Goal: Task Accomplishment & Management: Use online tool/utility

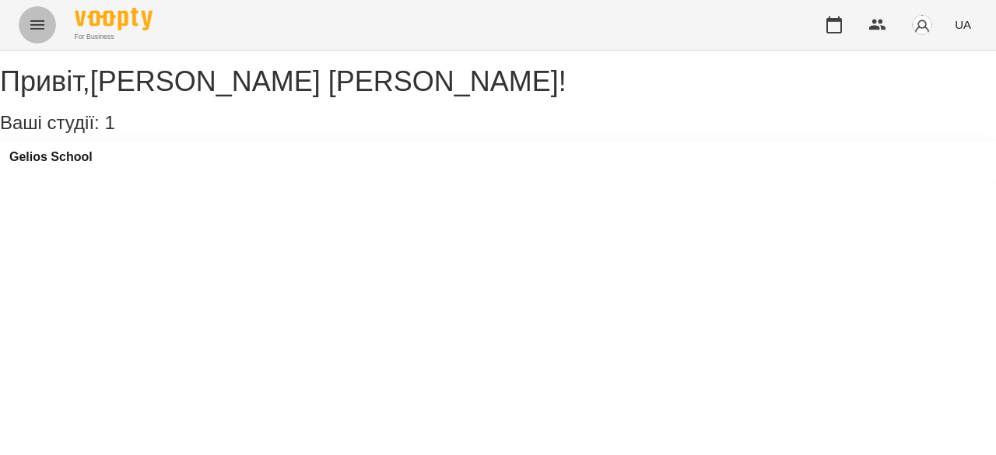
click at [29, 22] on icon "Menu" at bounding box center [37, 25] width 19 height 19
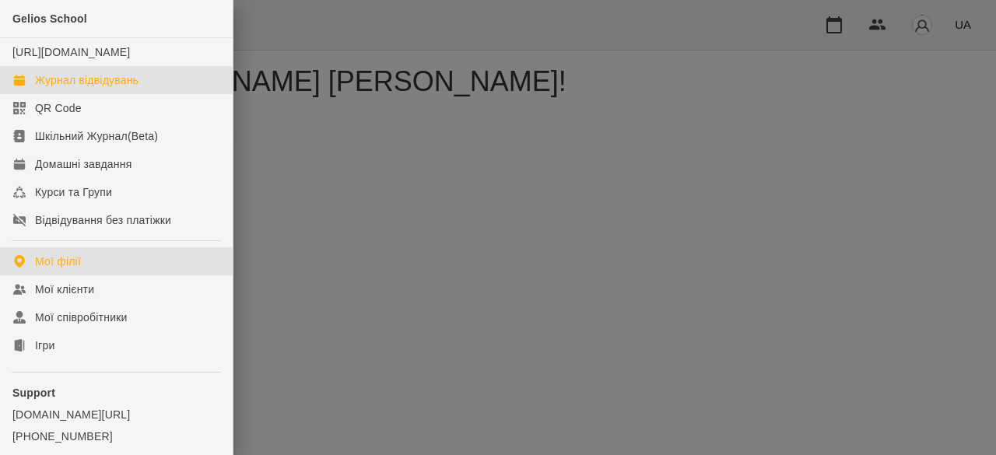
click at [81, 88] on div "Журнал відвідувань" at bounding box center [86, 80] width 103 height 16
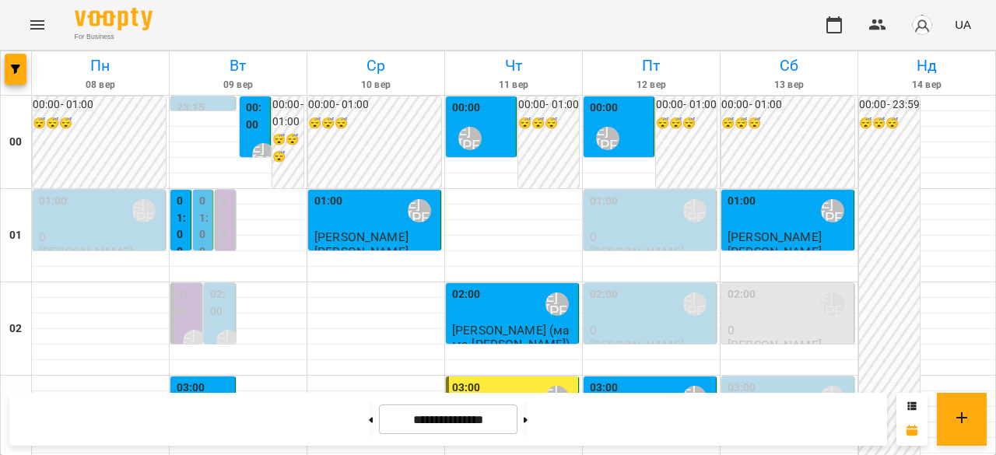
scroll to position [1478, 0]
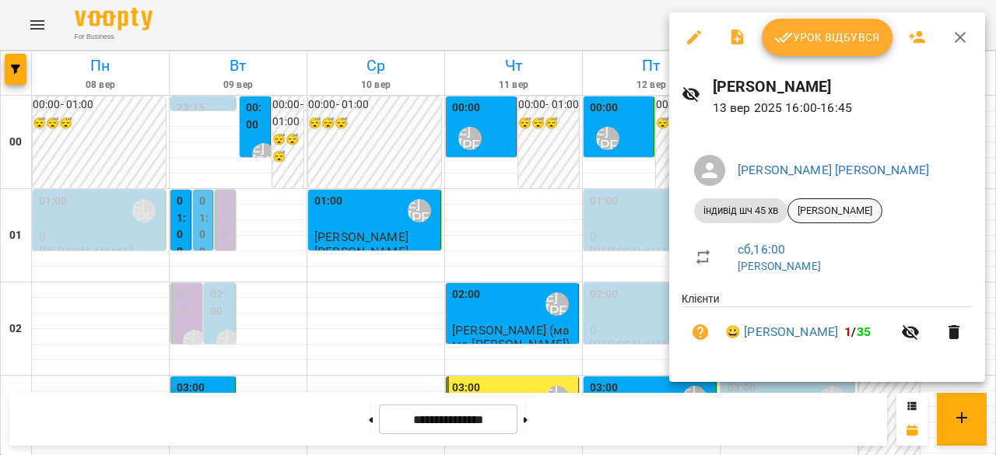
click at [829, 208] on span "[PERSON_NAME]" at bounding box center [834, 211] width 93 height 14
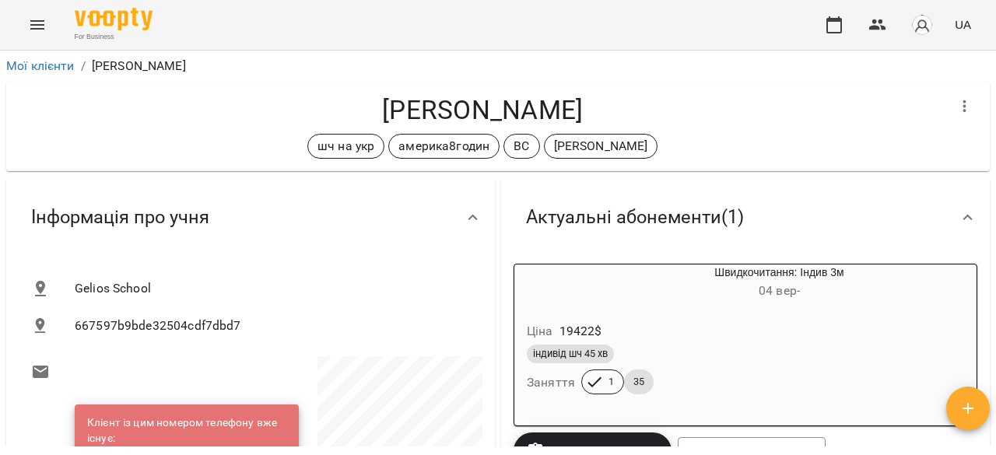
click at [88, 32] on span "For Business" at bounding box center [114, 37] width 78 height 10
click at [33, 24] on icon "Menu" at bounding box center [37, 24] width 14 height 9
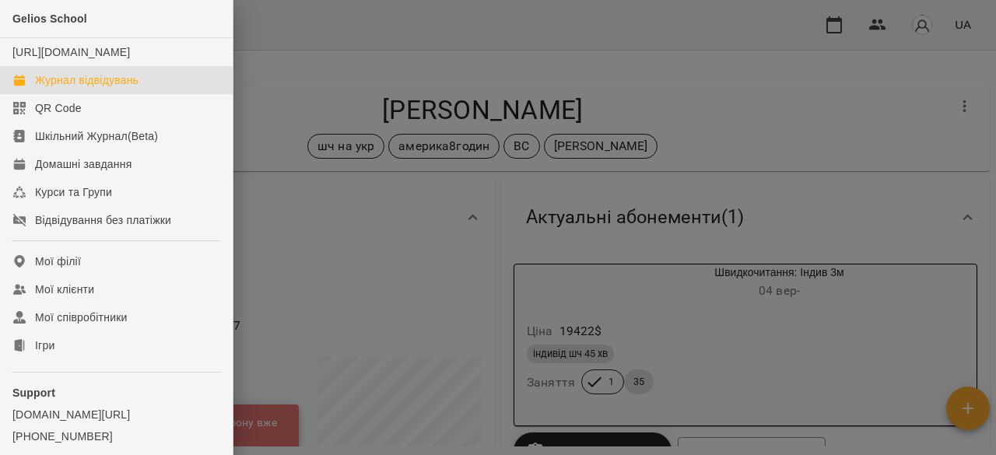
click at [82, 88] on div "Журнал відвідувань" at bounding box center [86, 80] width 103 height 16
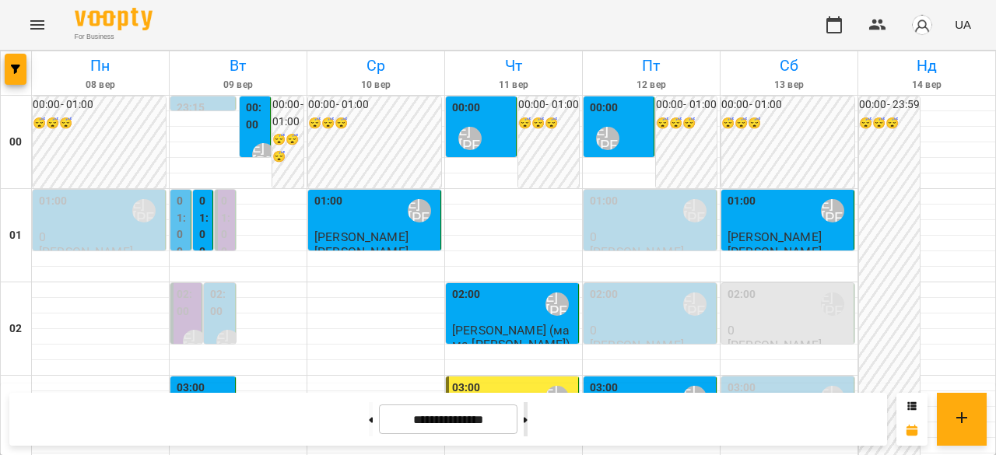
click at [528, 418] on button at bounding box center [526, 419] width 4 height 34
type input "**********"
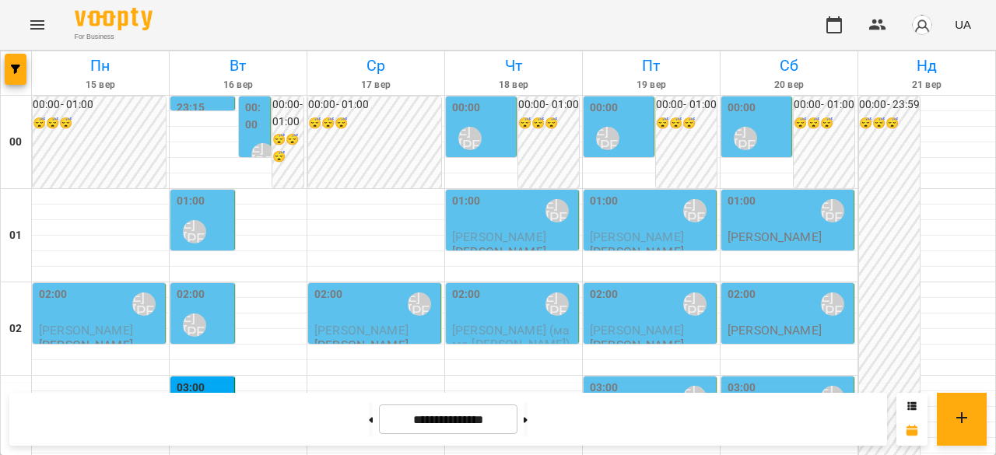
click at [256, 128] on label "00:00" at bounding box center [256, 116] width 22 height 33
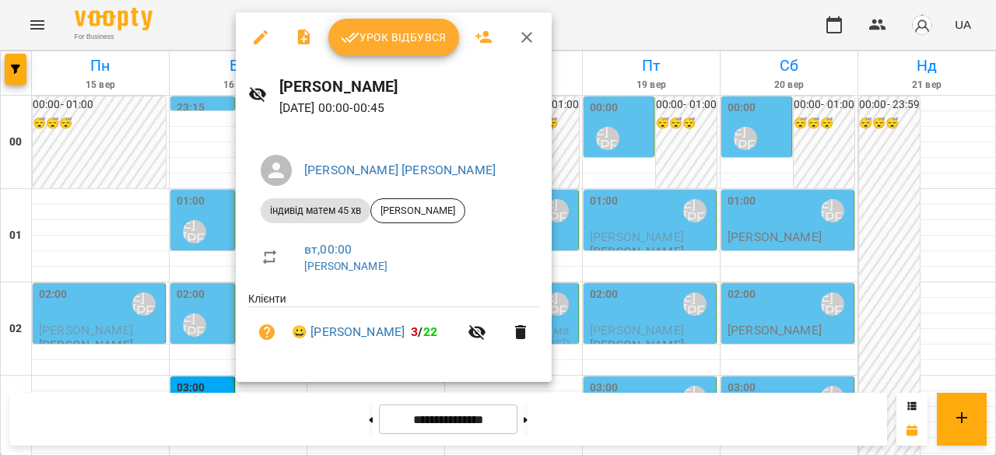
click at [182, 159] on div at bounding box center [498, 227] width 996 height 455
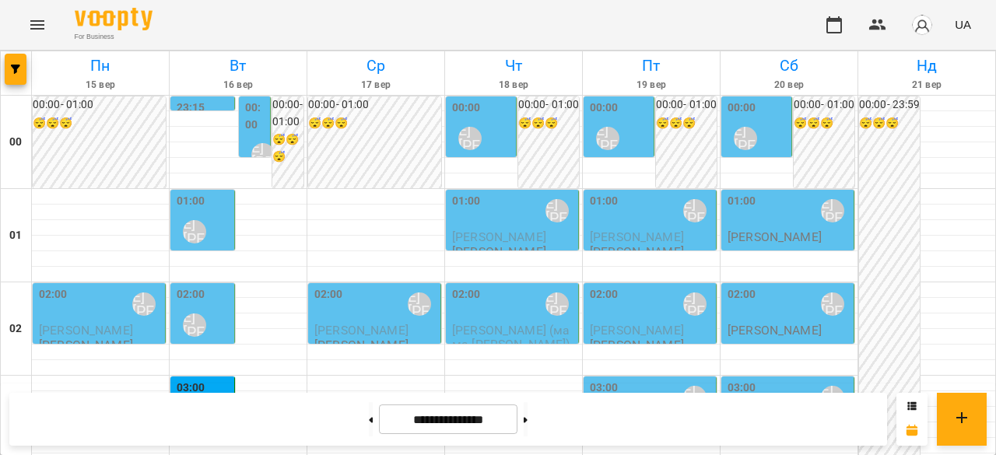
click at [203, 222] on div "[PERSON_NAME] [PERSON_NAME]" at bounding box center [195, 232] width 36 height 36
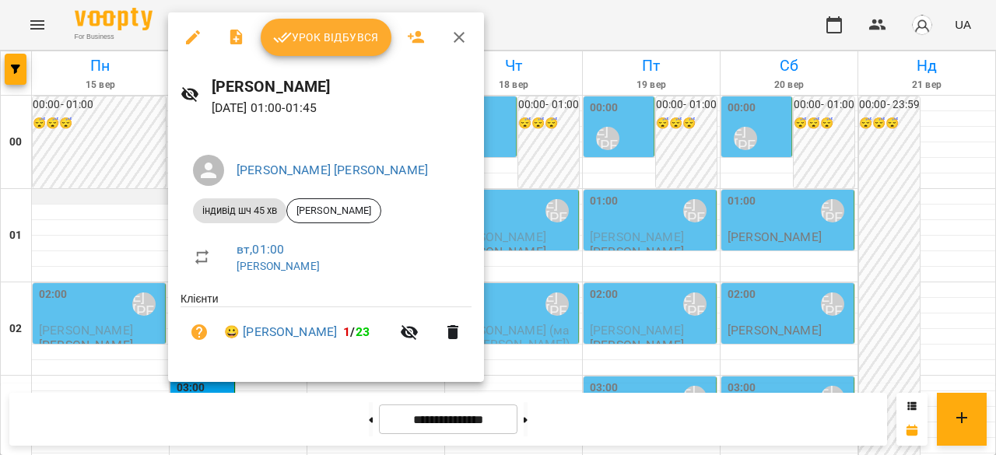
drag, startPoint x: 146, startPoint y: 204, endPoint x: 156, endPoint y: 202, distance: 9.5
click at [147, 204] on div at bounding box center [498, 227] width 996 height 455
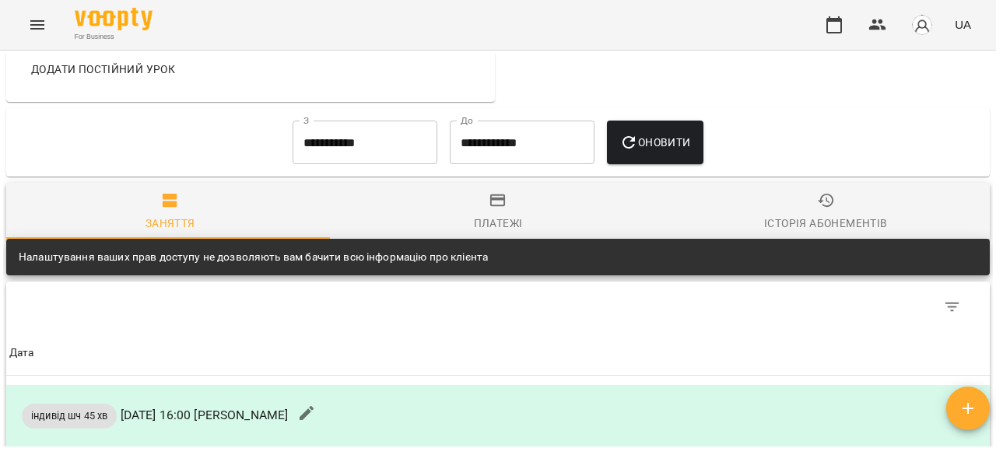
scroll to position [1712, 0]
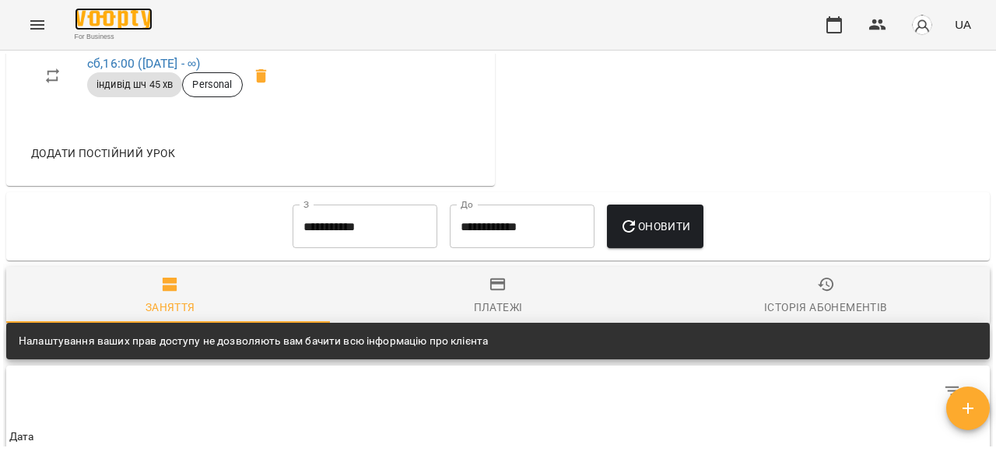
click at [105, 19] on img at bounding box center [114, 19] width 78 height 23
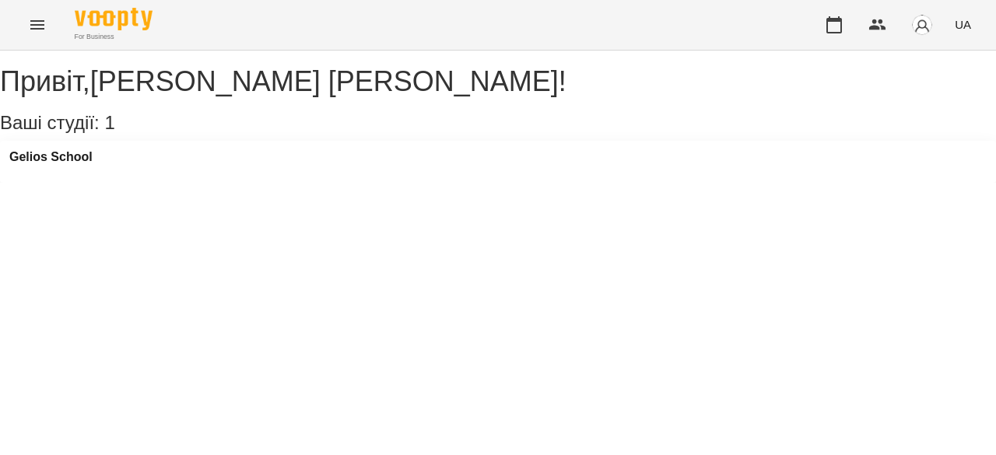
click at [28, 27] on icon "Menu" at bounding box center [37, 25] width 19 height 19
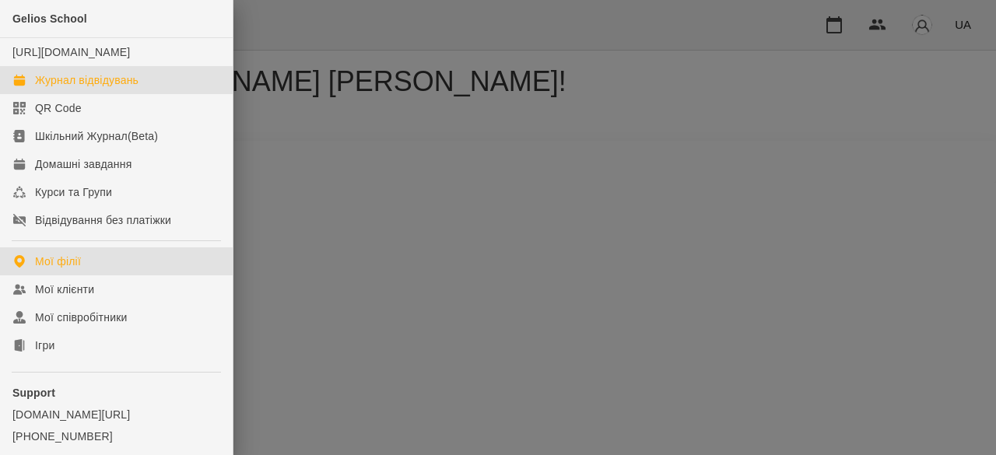
click at [79, 88] on div "Журнал відвідувань" at bounding box center [86, 80] width 103 height 16
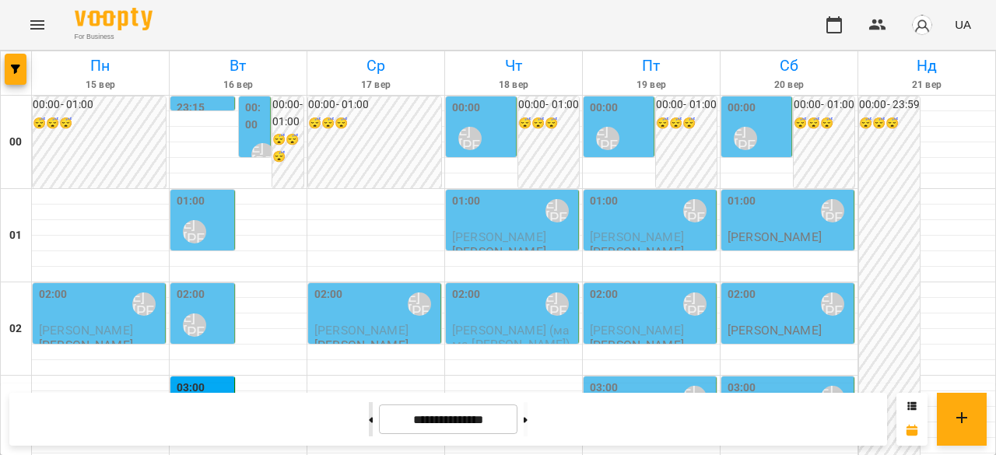
click at [369, 432] on button at bounding box center [371, 419] width 4 height 34
type input "**********"
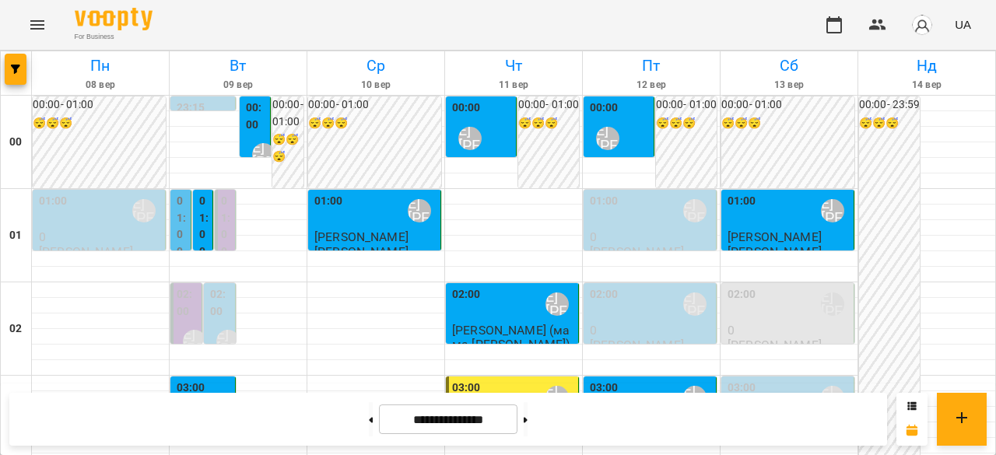
scroll to position [1401, 0]
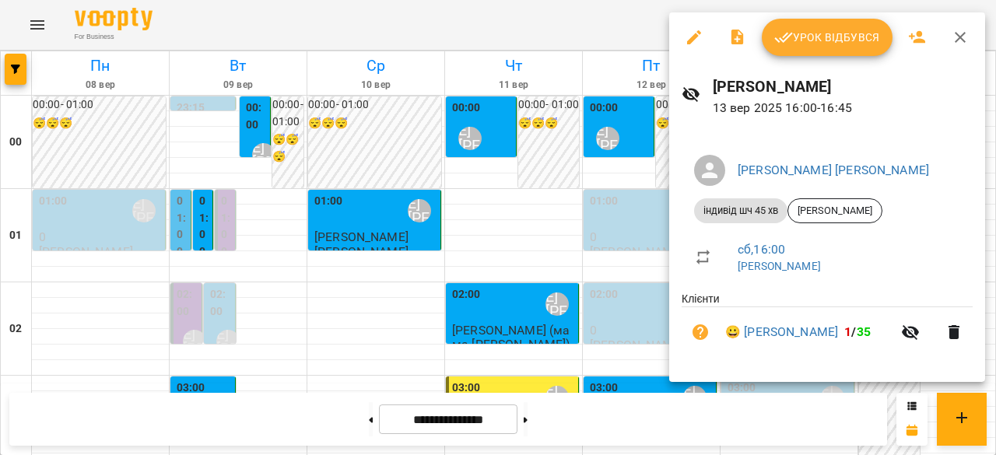
click at [834, 38] on span "Урок відбувся" at bounding box center [827, 37] width 106 height 19
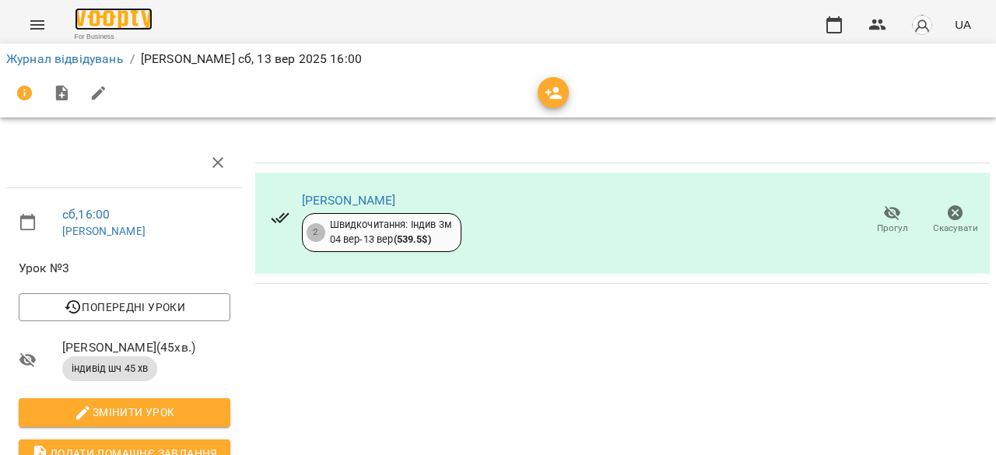
click at [111, 21] on img at bounding box center [114, 19] width 78 height 23
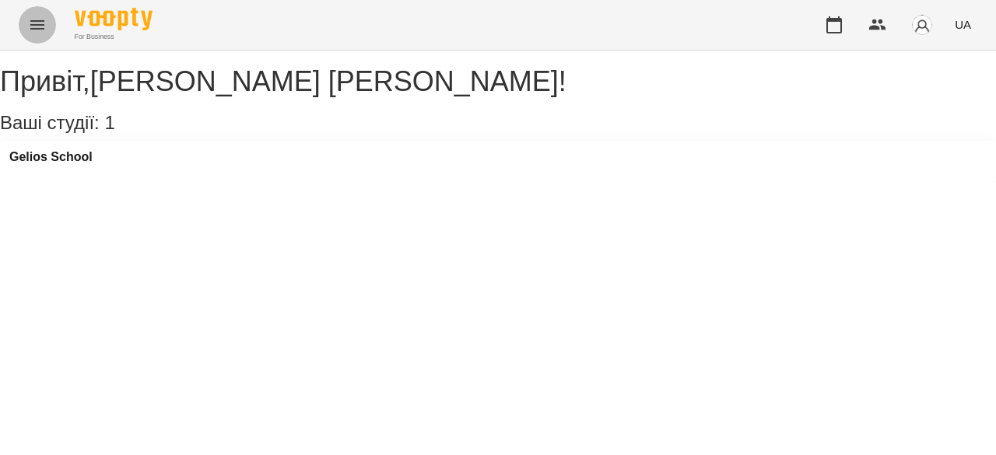
click at [30, 37] on button "Menu" at bounding box center [37, 24] width 37 height 37
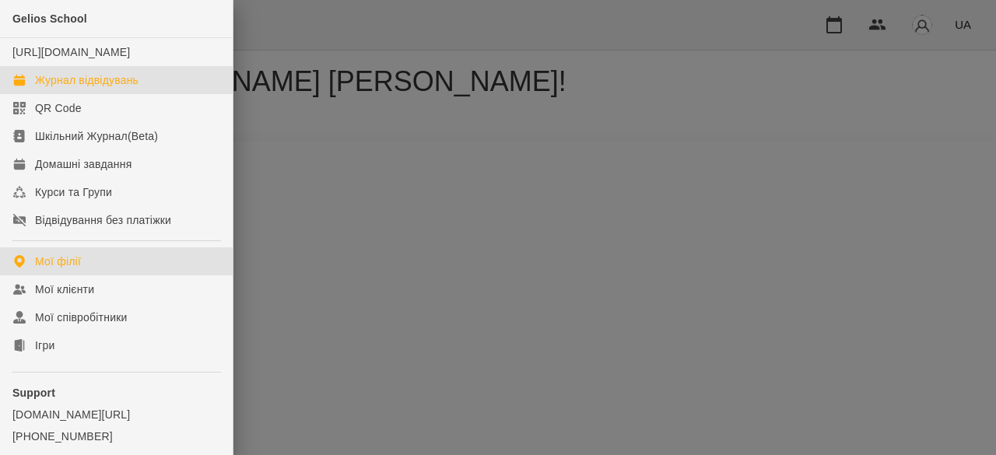
click at [139, 88] on div "Журнал відвідувань" at bounding box center [86, 80] width 103 height 16
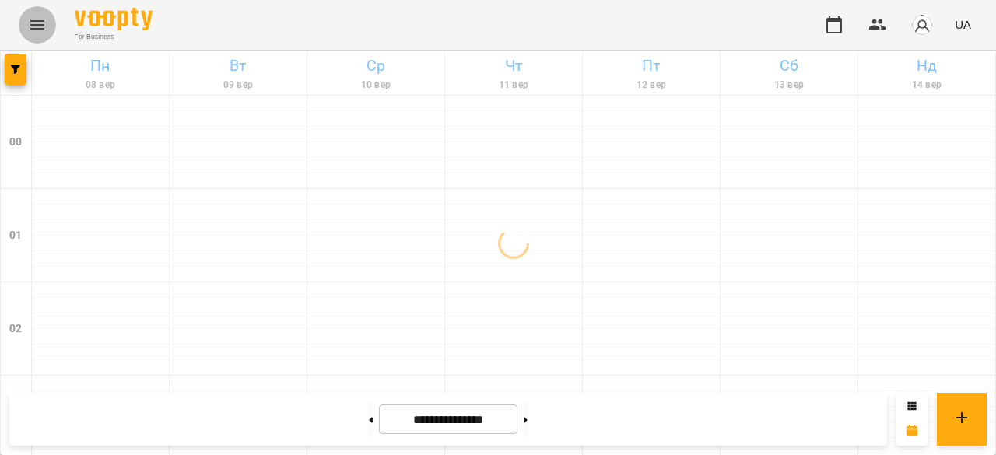
click at [50, 26] on button "Menu" at bounding box center [37, 24] width 37 height 37
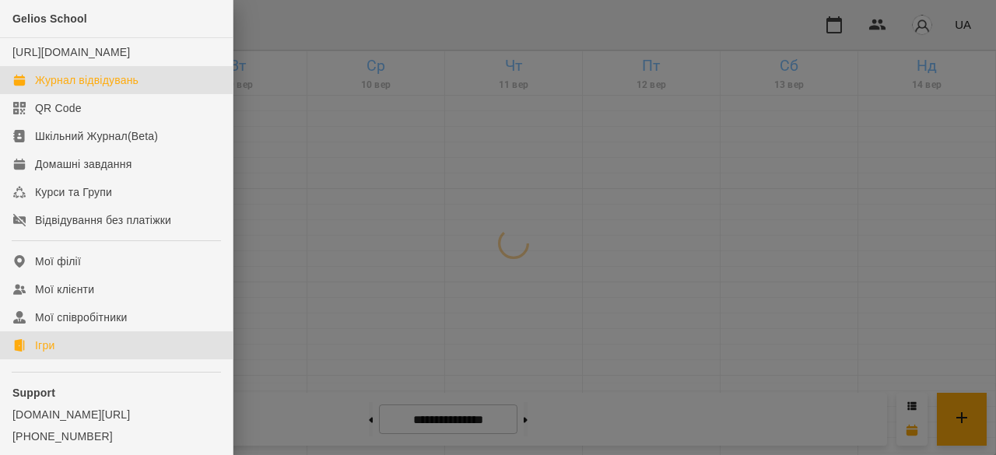
click at [60, 358] on link "Ігри" at bounding box center [116, 345] width 233 height 28
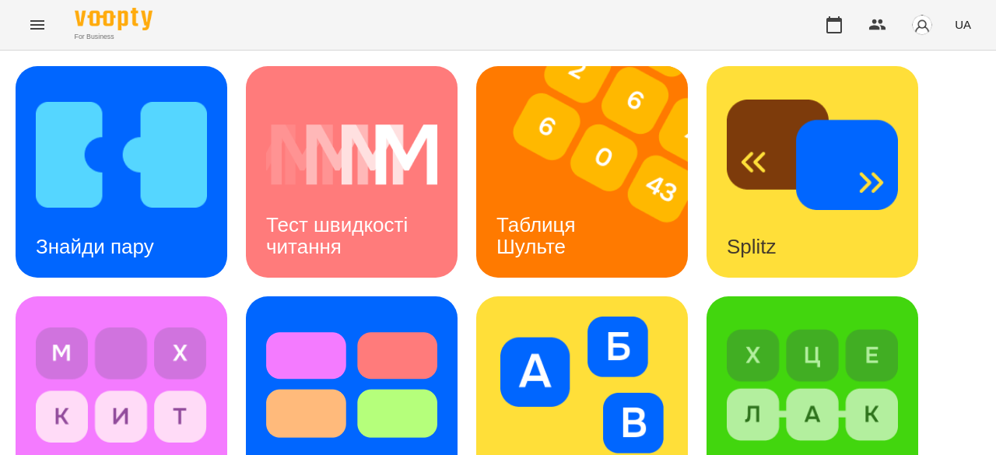
scroll to position [78, 0]
click at [562, 317] on img at bounding box center [581, 385] width 171 height 137
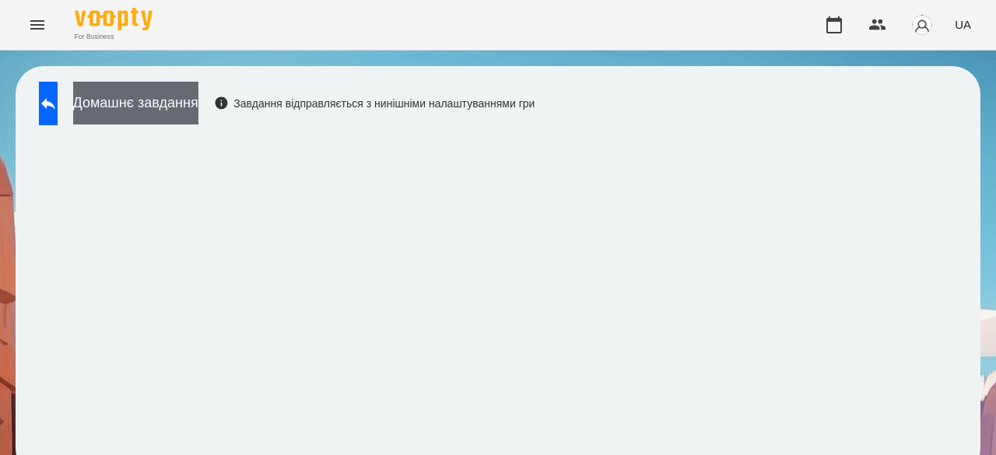
click at [156, 91] on button "Домашнє завдання" at bounding box center [135, 103] width 125 height 43
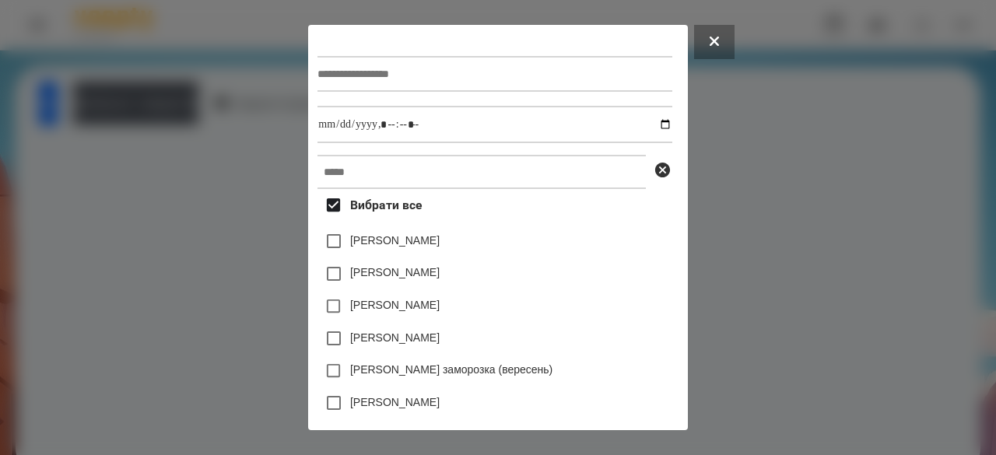
click at [405, 209] on div "Вибрати все [PERSON_NAME] [PERSON_NAME] [PERSON_NAME] [PERSON_NAME] [PERSON_NAM…" at bounding box center [494, 303] width 354 height 228
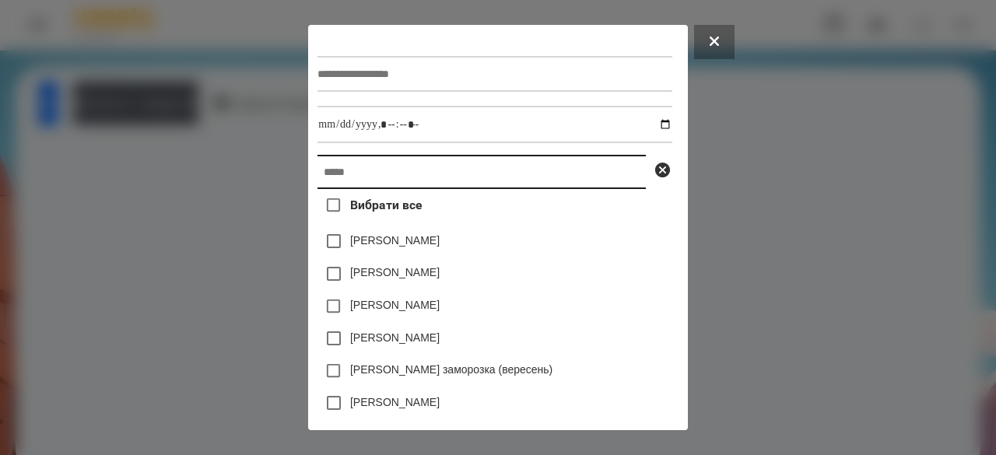
click at [405, 185] on input "text" at bounding box center [481, 172] width 328 height 34
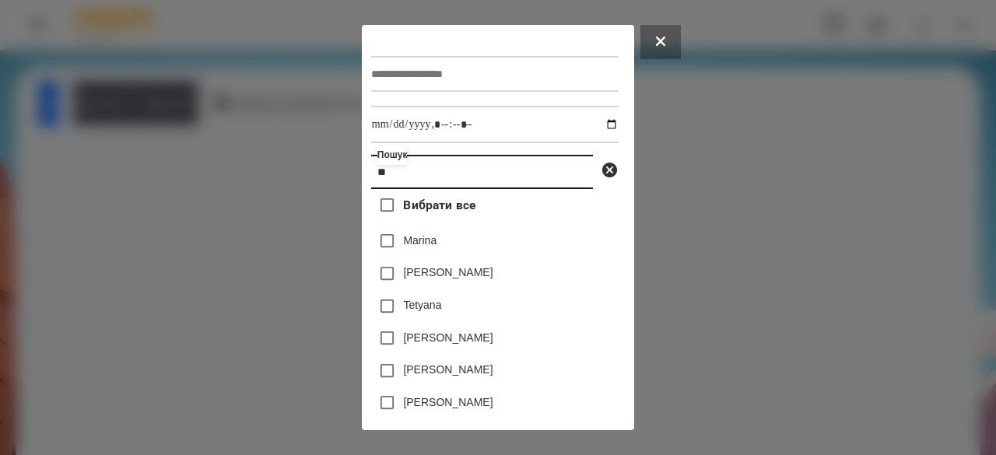
type input "*"
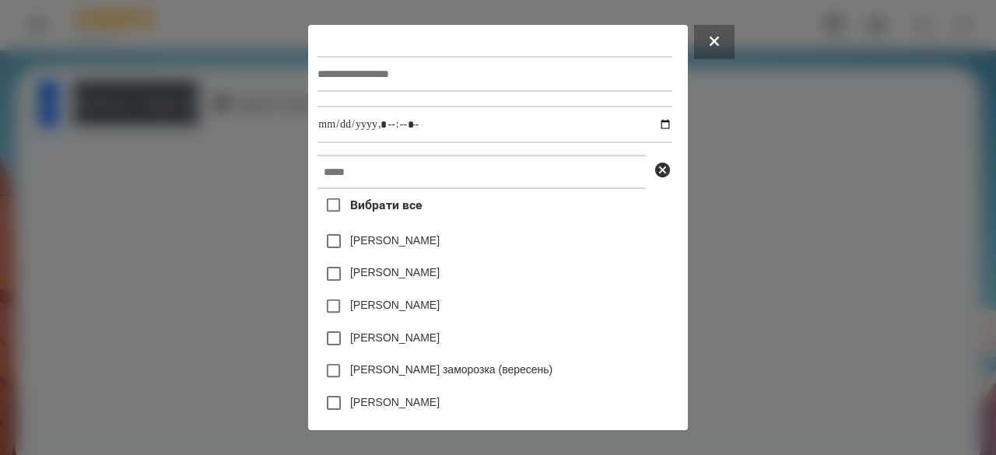
click at [154, 194] on div at bounding box center [498, 227] width 996 height 455
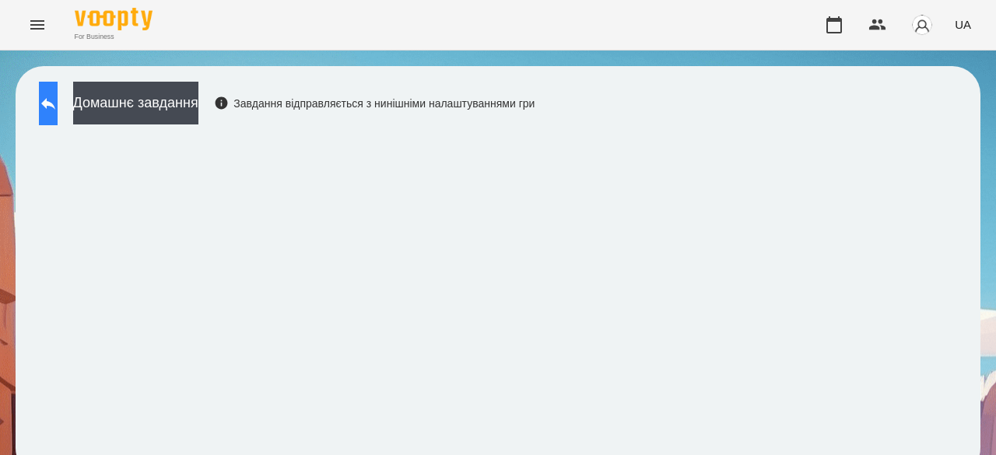
click at [47, 108] on button at bounding box center [48, 104] width 19 height 44
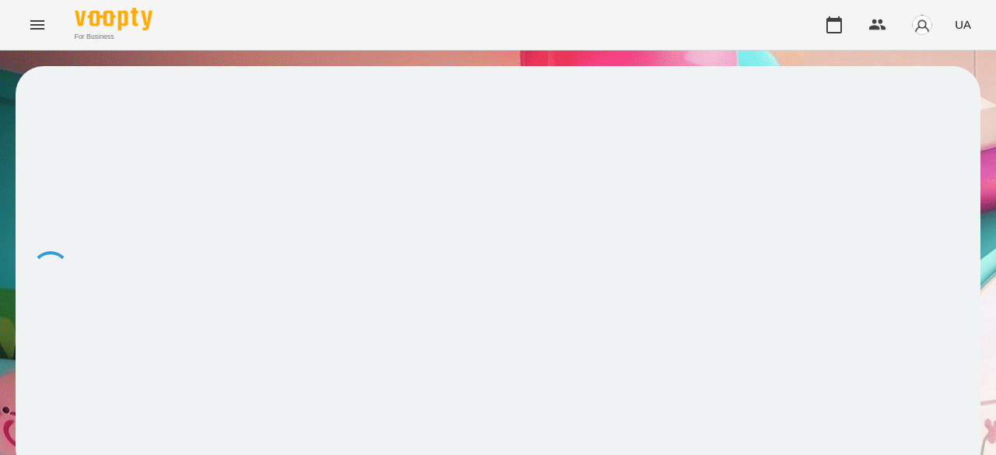
scroll to position [2, 0]
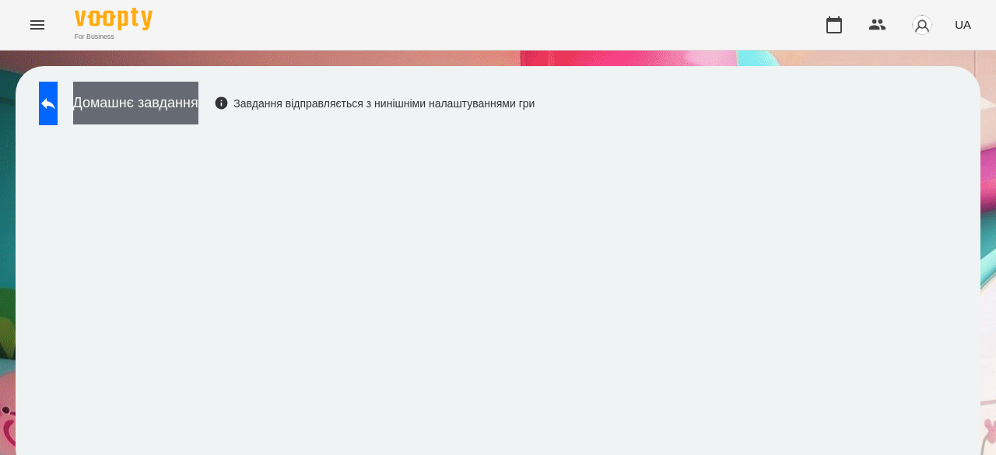
click at [198, 99] on button "Домашнє завдання" at bounding box center [135, 103] width 125 height 43
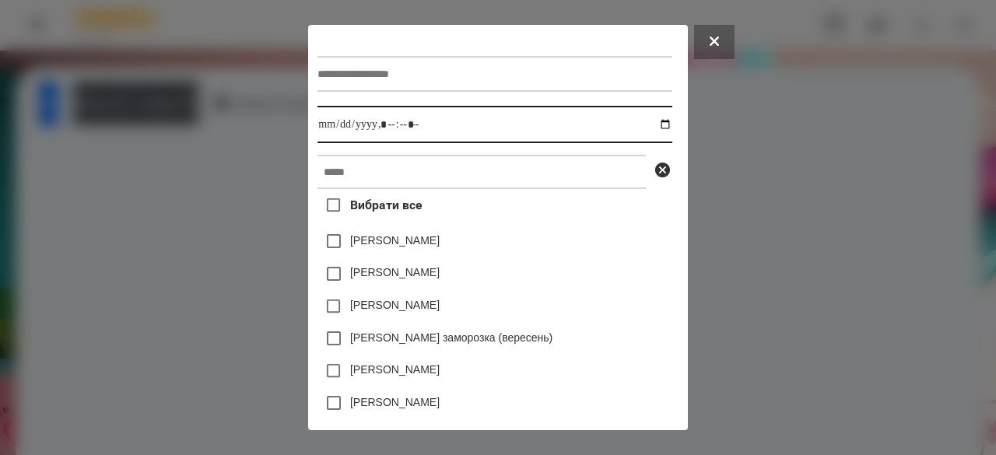
click at [317, 124] on input "datetime-local" at bounding box center [494, 124] width 354 height 37
type input "**********"
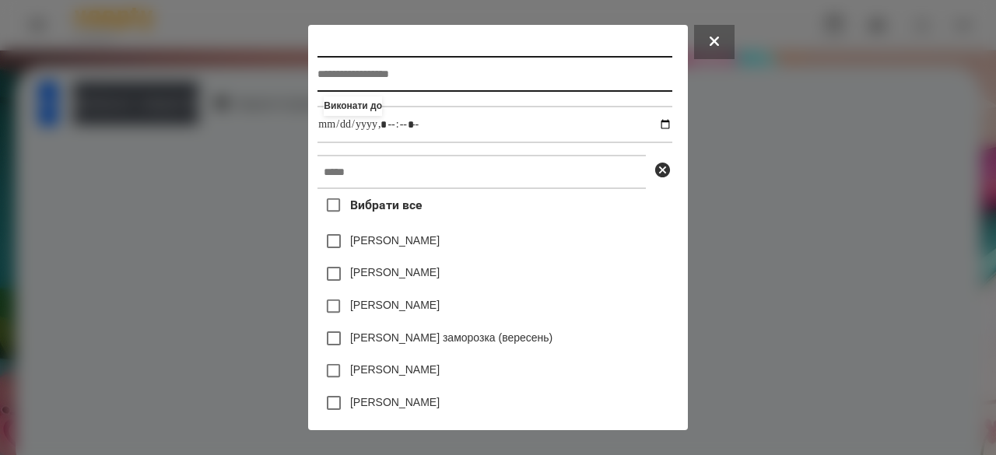
click at [332, 78] on input "text" at bounding box center [494, 74] width 354 height 36
type input "**********"
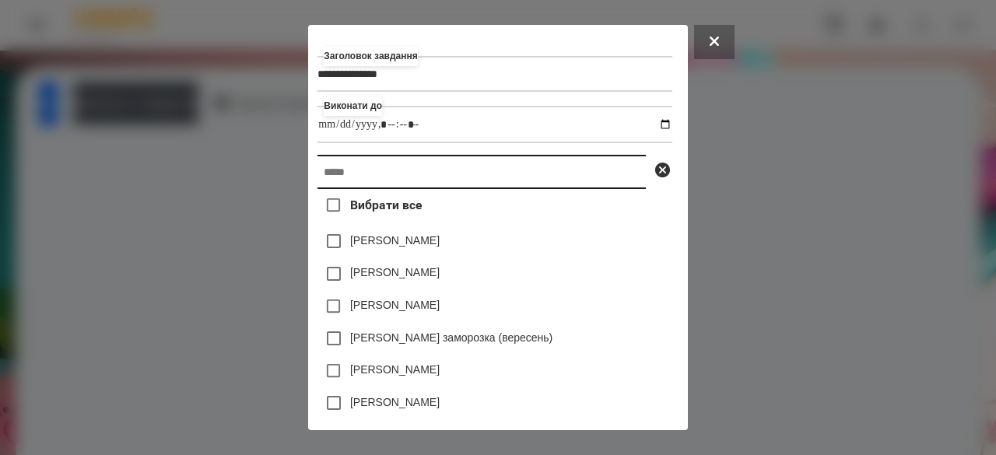
click at [371, 184] on input "text" at bounding box center [481, 172] width 328 height 34
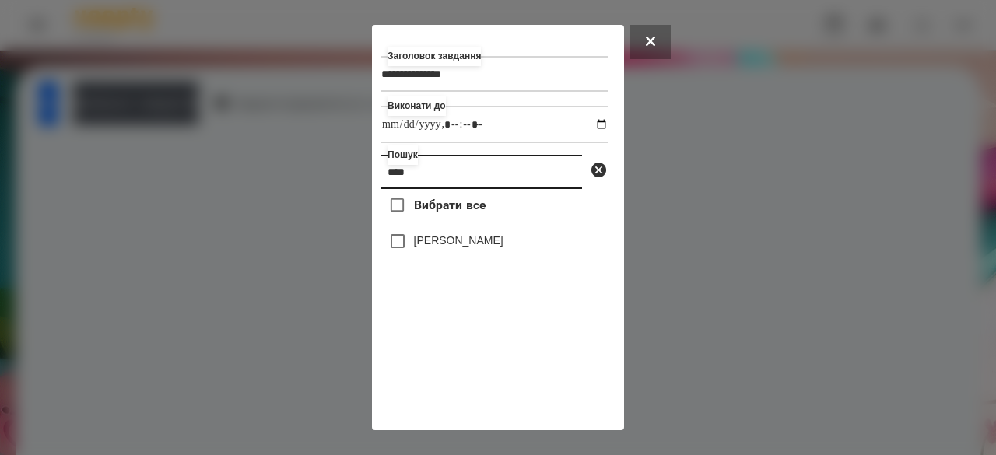
type input "****"
click at [415, 245] on label "[PERSON_NAME]" at bounding box center [458, 241] width 89 height 16
drag, startPoint x: 440, startPoint y: 177, endPoint x: 375, endPoint y: 184, distance: 65.0
click at [375, 184] on div "**********" at bounding box center [498, 227] width 252 height 405
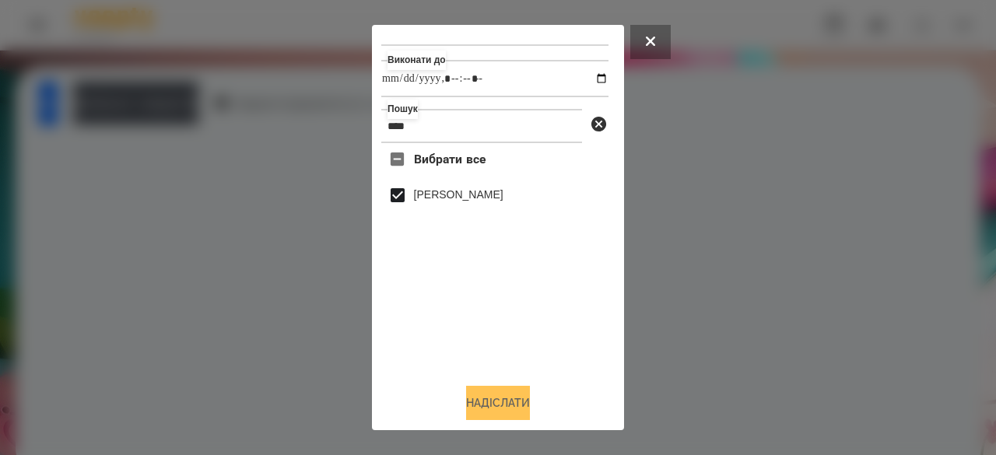
click at [489, 408] on button "Надіслати" at bounding box center [498, 403] width 64 height 34
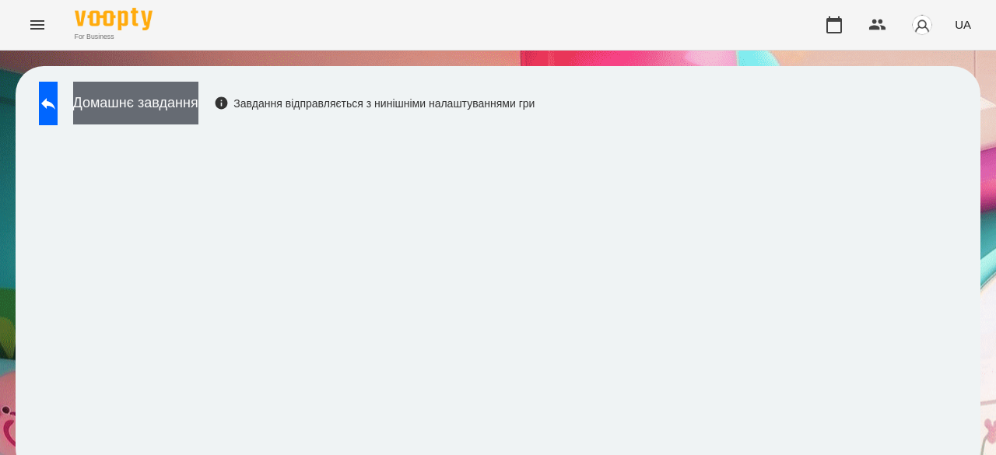
click at [198, 105] on button "Домашнє завдання" at bounding box center [135, 103] width 125 height 43
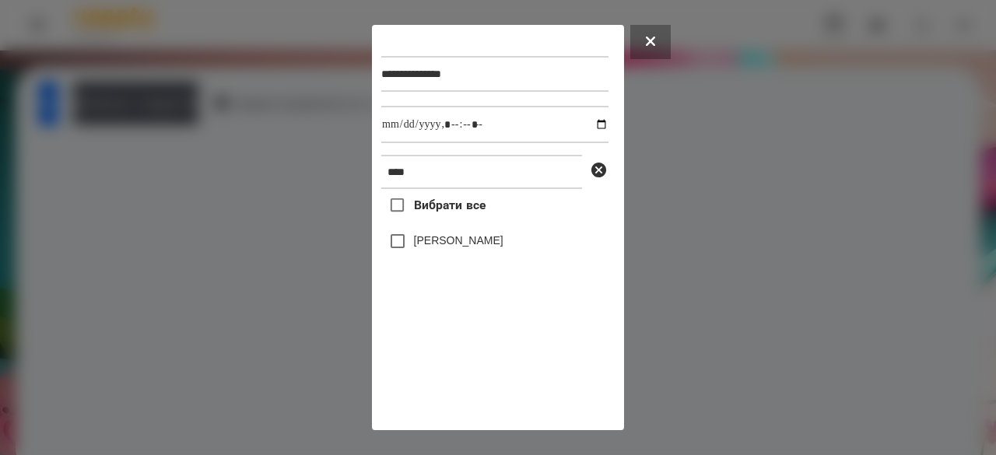
click at [414, 248] on label "[PERSON_NAME]" at bounding box center [458, 241] width 89 height 16
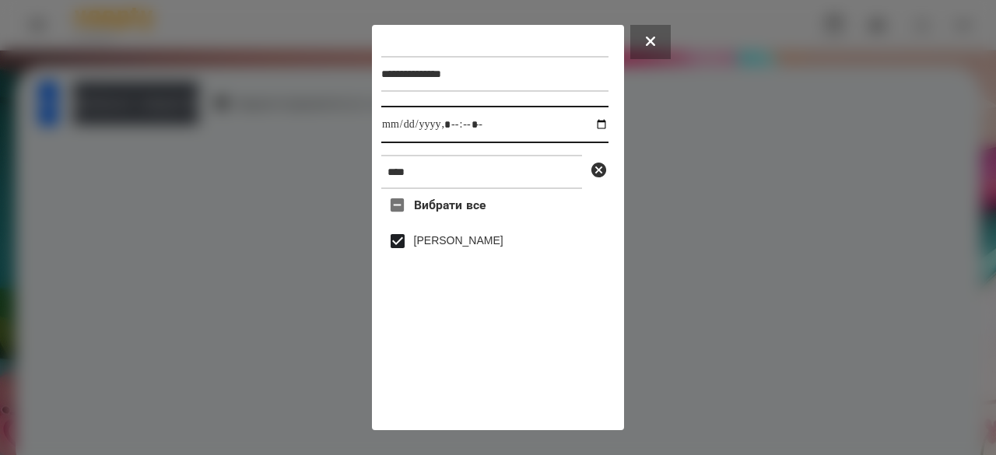
click at [393, 127] on input "datetime-local" at bounding box center [494, 124] width 227 height 37
type input "**********"
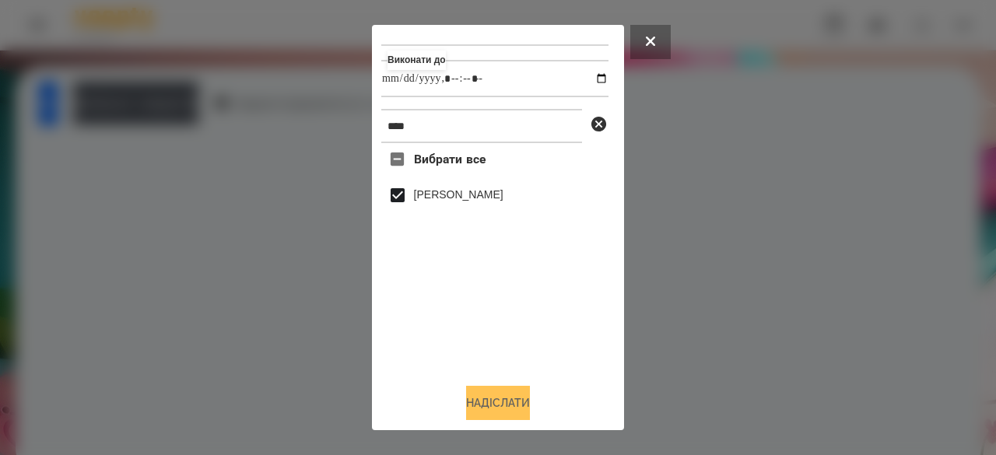
click at [473, 402] on button "Надіслати" at bounding box center [498, 403] width 64 height 34
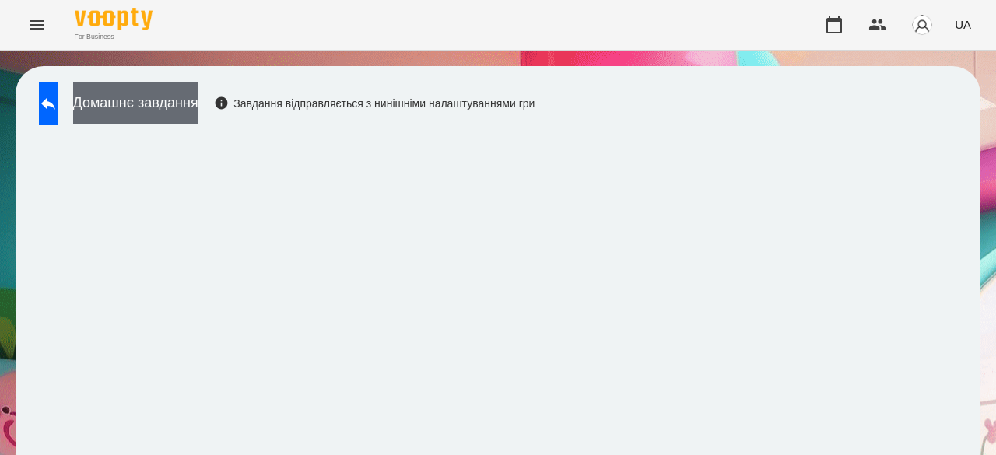
click at [182, 94] on button "Домашнє завдання" at bounding box center [135, 103] width 125 height 43
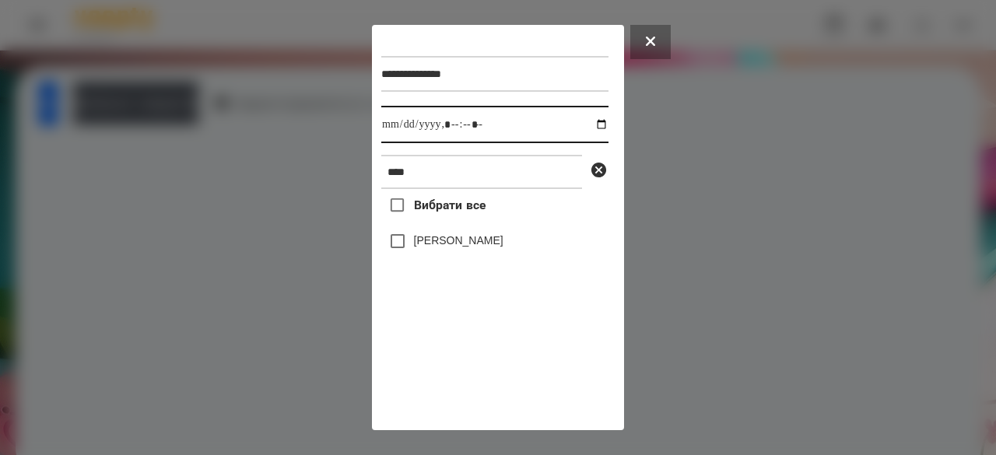
click at [397, 131] on input "datetime-local" at bounding box center [494, 124] width 227 height 37
type input "**********"
click at [425, 242] on label "[PERSON_NAME]" at bounding box center [458, 241] width 89 height 16
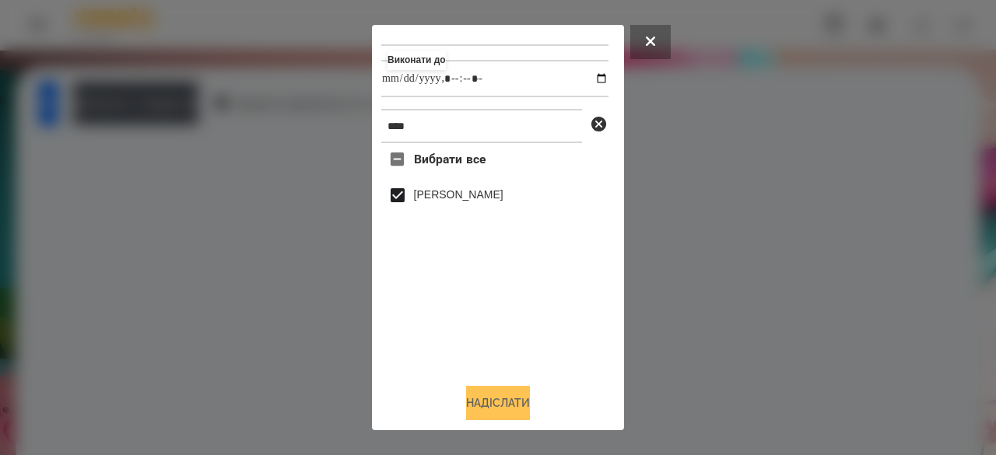
click at [478, 396] on button "Надіслати" at bounding box center [498, 403] width 64 height 34
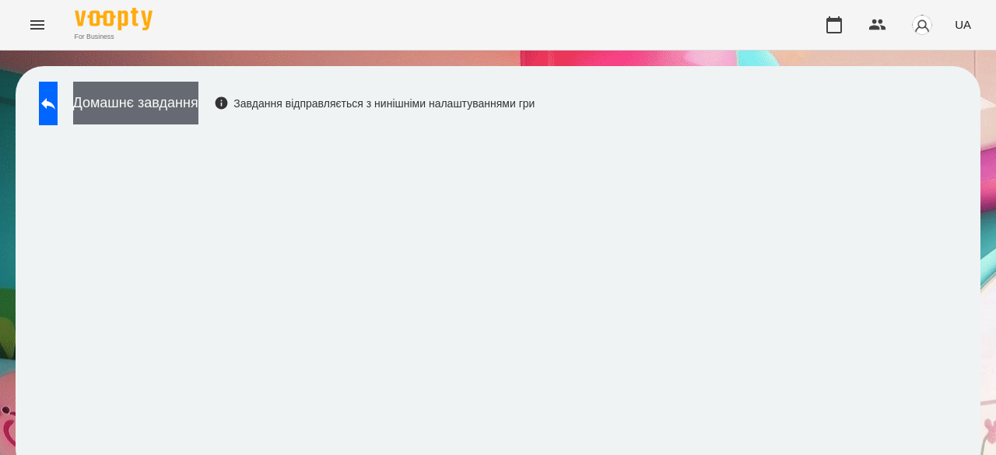
click at [198, 108] on button "Домашнє завдання" at bounding box center [135, 103] width 125 height 43
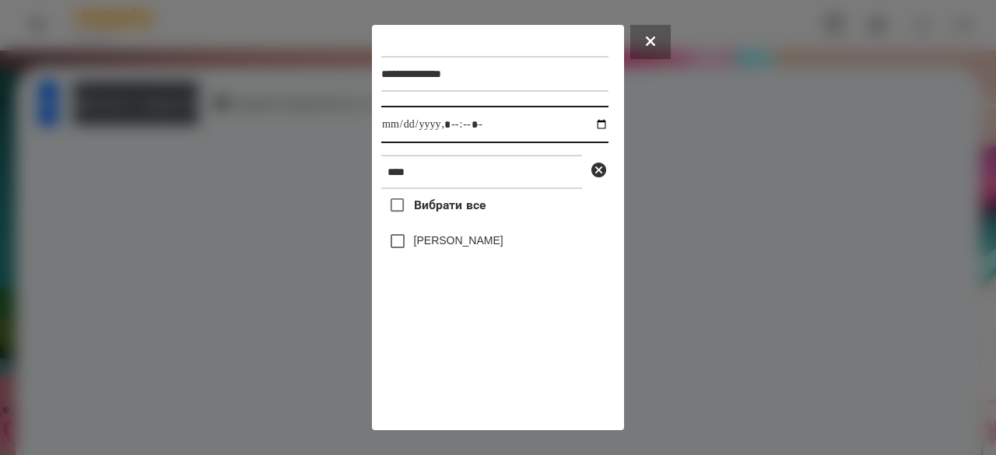
click at [395, 124] on input "datetime-local" at bounding box center [494, 124] width 227 height 37
type input "**********"
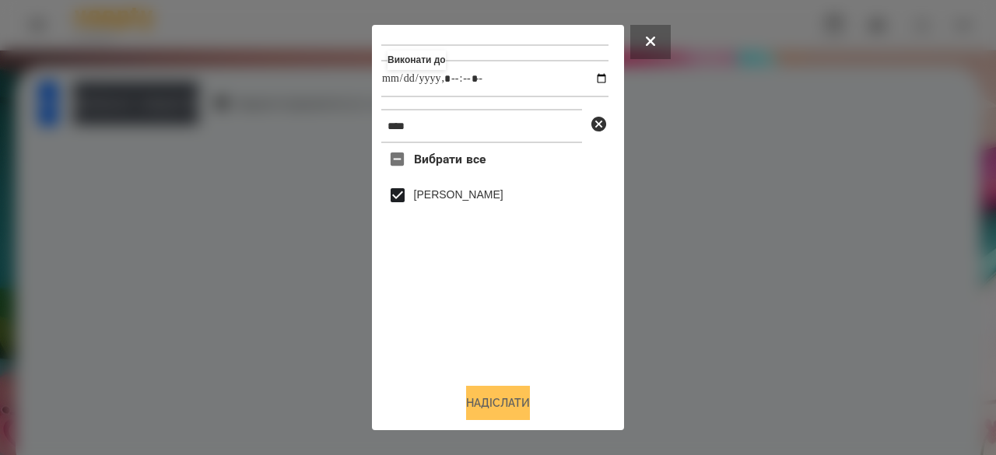
click at [483, 407] on button "Надіслати" at bounding box center [498, 403] width 64 height 34
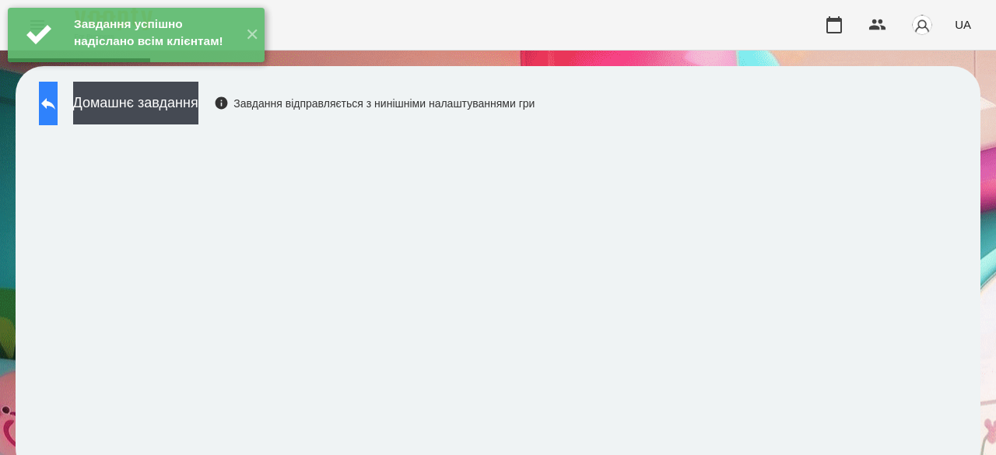
click at [58, 104] on icon at bounding box center [48, 103] width 19 height 19
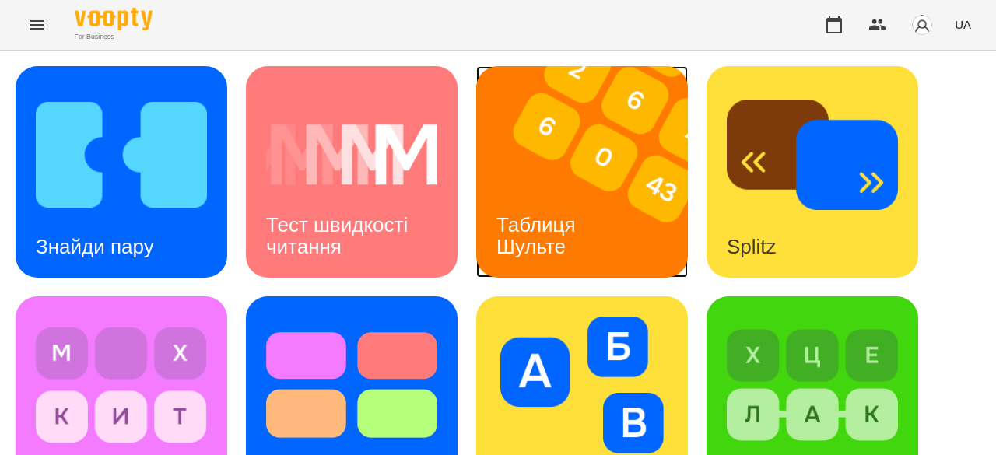
click at [650, 206] on img at bounding box center [591, 172] width 231 height 212
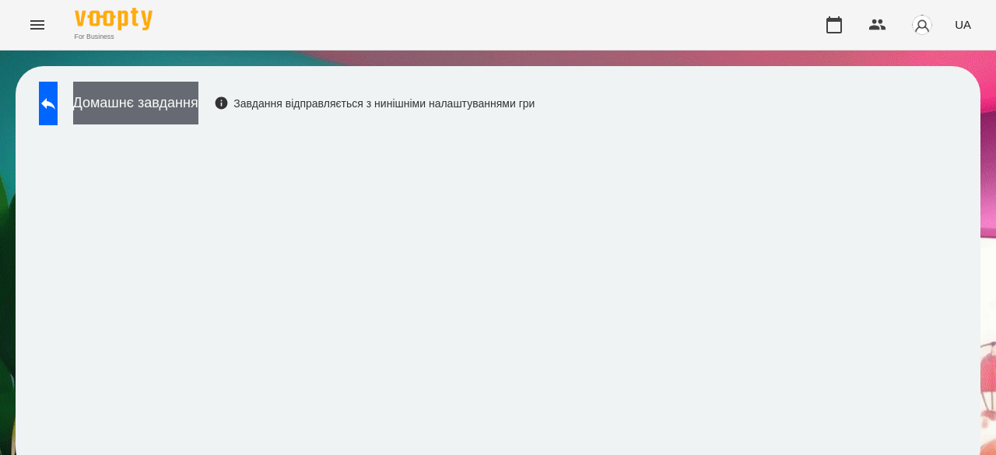
click at [198, 108] on button "Домашнє завдання" at bounding box center [135, 103] width 125 height 43
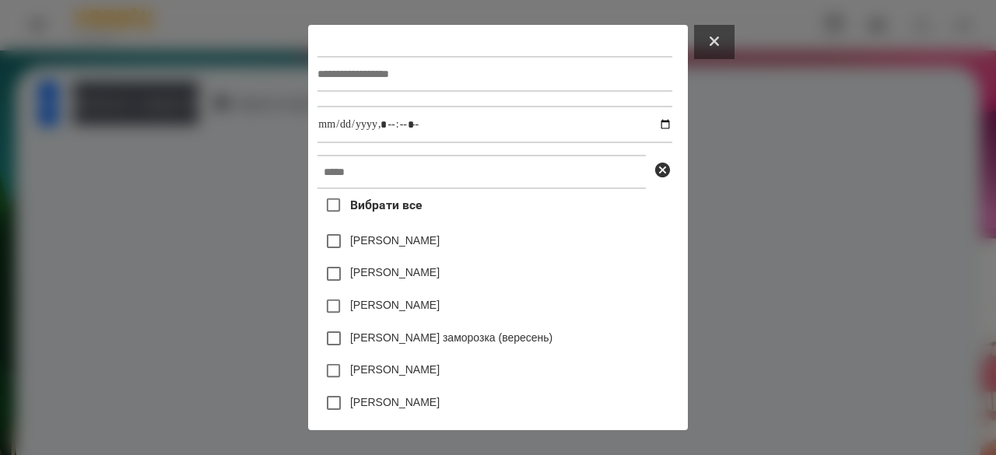
click at [725, 43] on button at bounding box center [714, 42] width 40 height 34
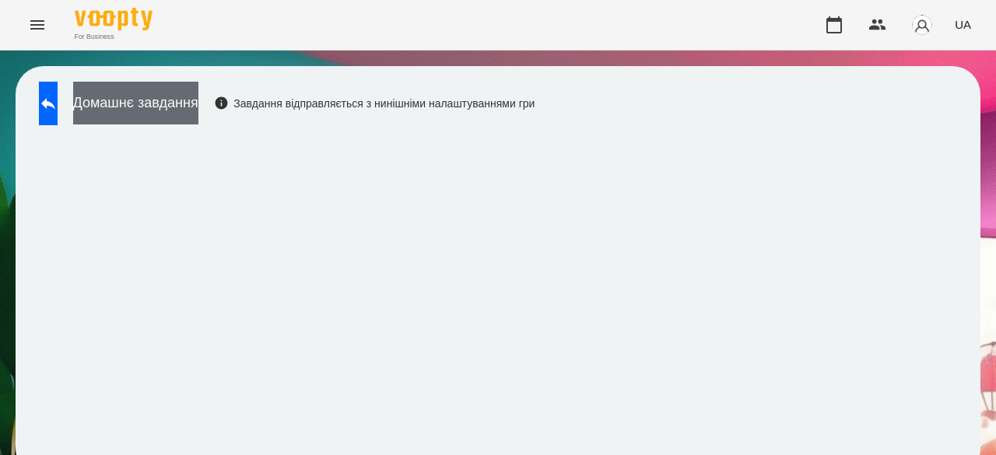
click at [182, 100] on button "Домашнє завдання" at bounding box center [135, 103] width 125 height 43
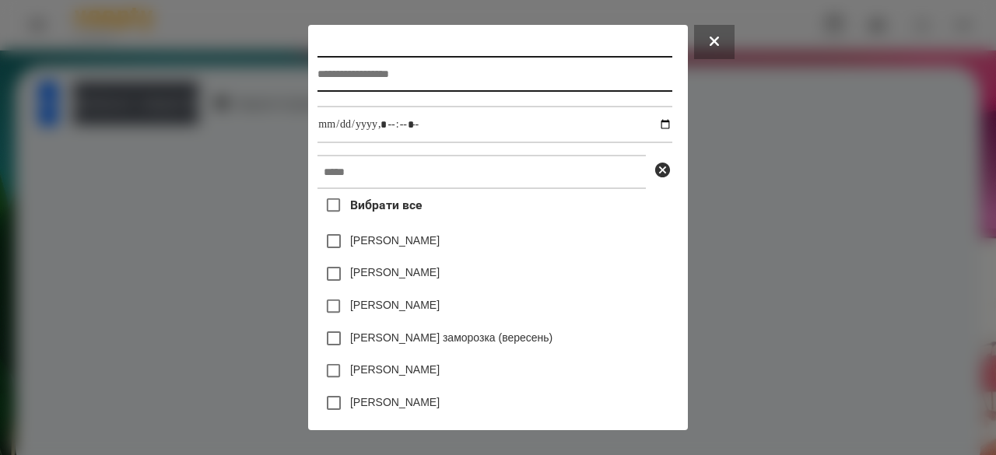
click at [486, 88] on input "text" at bounding box center [494, 74] width 354 height 36
type input "*"
type input "**********"
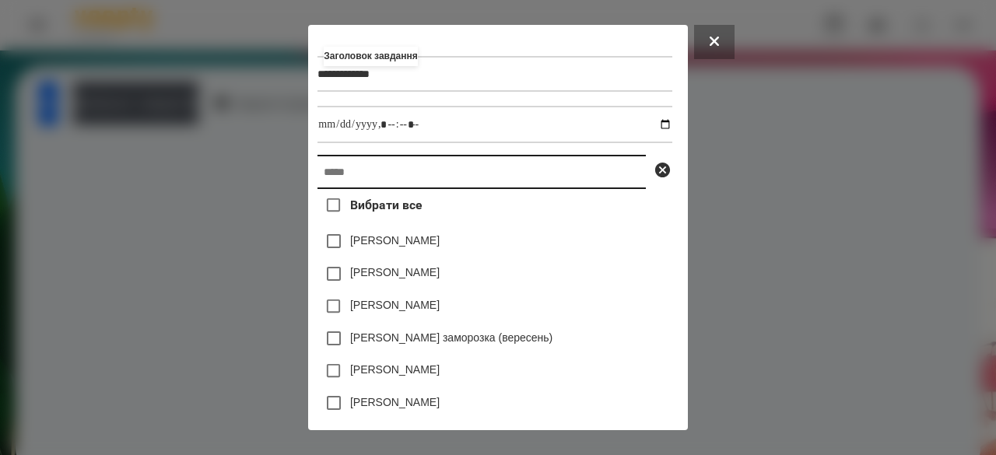
click at [472, 189] on input "text" at bounding box center [481, 172] width 328 height 34
paste input "****"
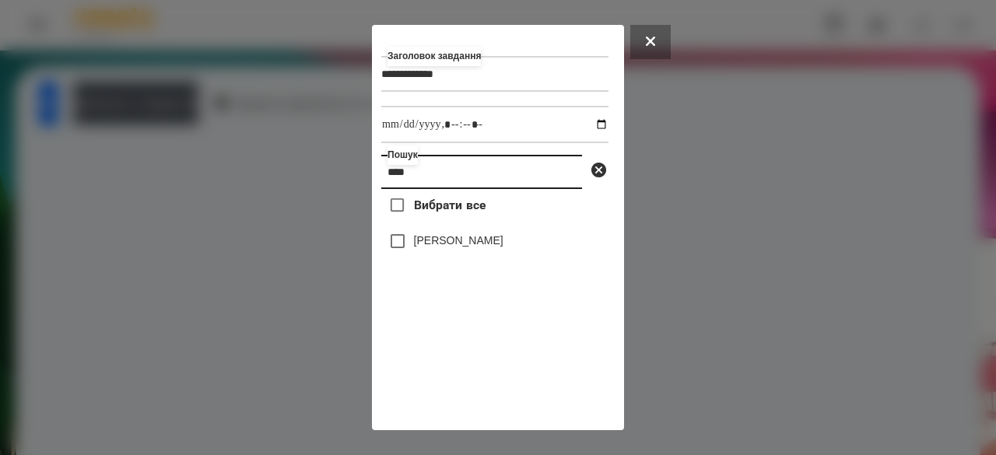
type input "****"
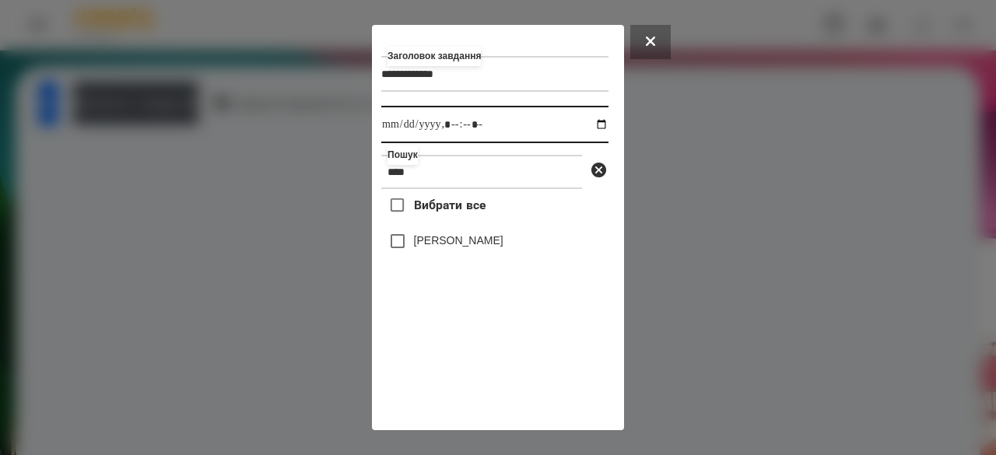
click at [394, 129] on input "datetime-local" at bounding box center [494, 124] width 227 height 37
type input "**********"
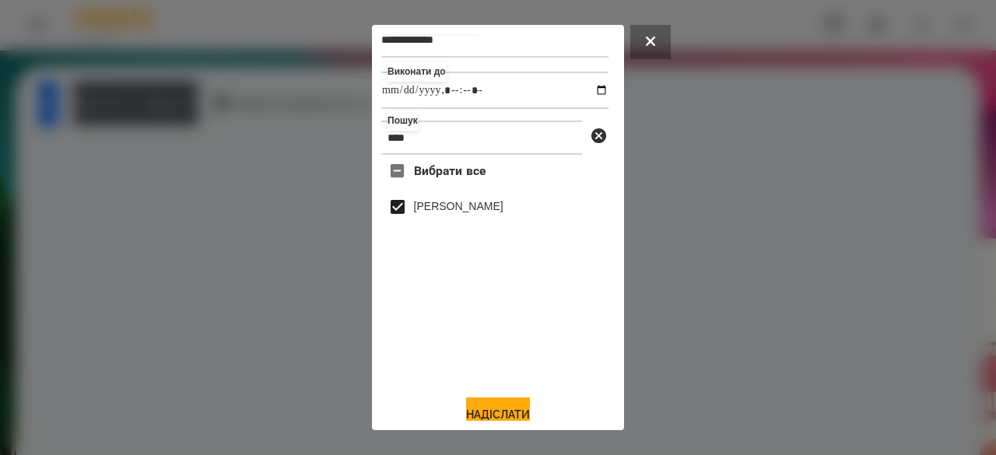
scroll to position [51, 0]
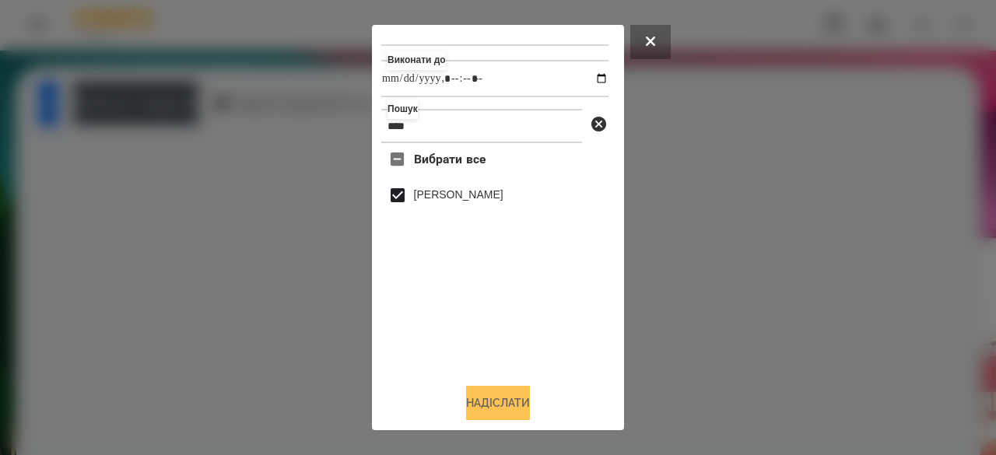
click at [493, 397] on button "Надіслати" at bounding box center [498, 403] width 64 height 34
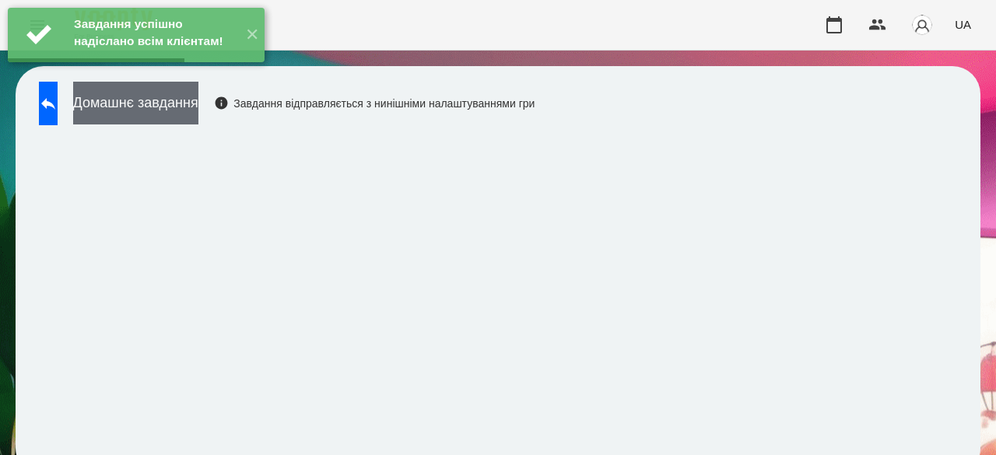
click at [198, 108] on button "Домашнє завдання" at bounding box center [135, 103] width 125 height 43
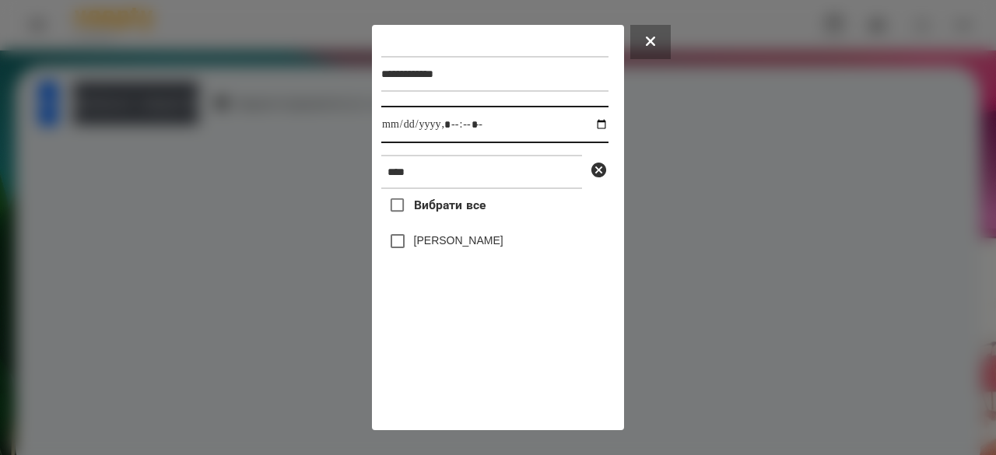
click at [403, 129] on input "datetime-local" at bounding box center [494, 124] width 227 height 37
type input "**********"
click at [414, 248] on label "[PERSON_NAME]" at bounding box center [458, 241] width 89 height 16
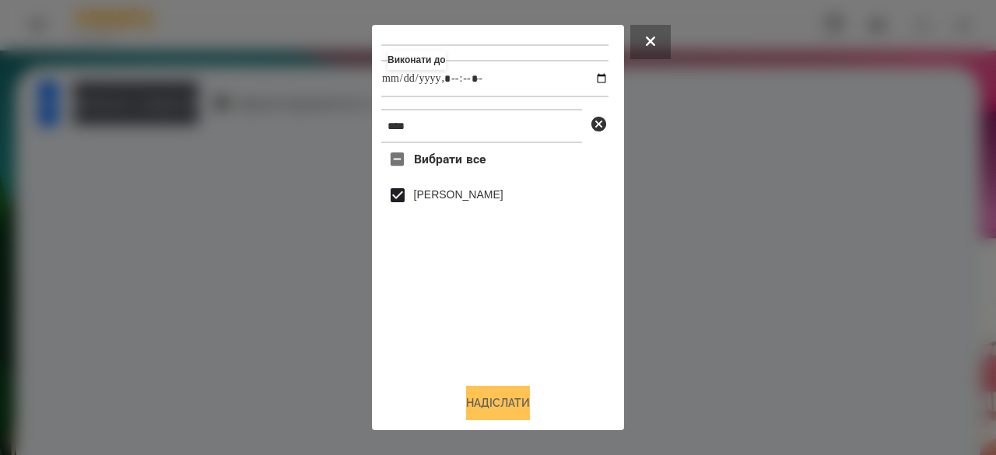
click at [471, 390] on button "Надіслати" at bounding box center [498, 403] width 64 height 34
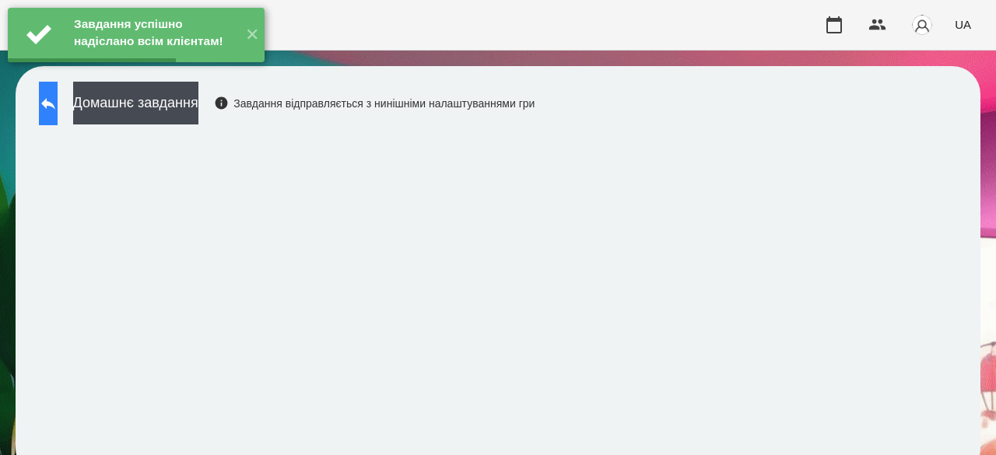
click at [58, 103] on icon at bounding box center [48, 103] width 19 height 19
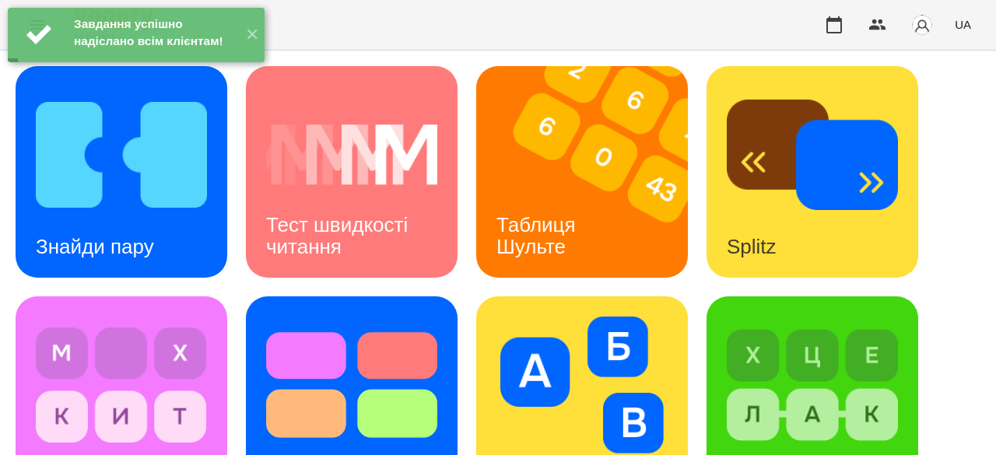
scroll to position [235, 0]
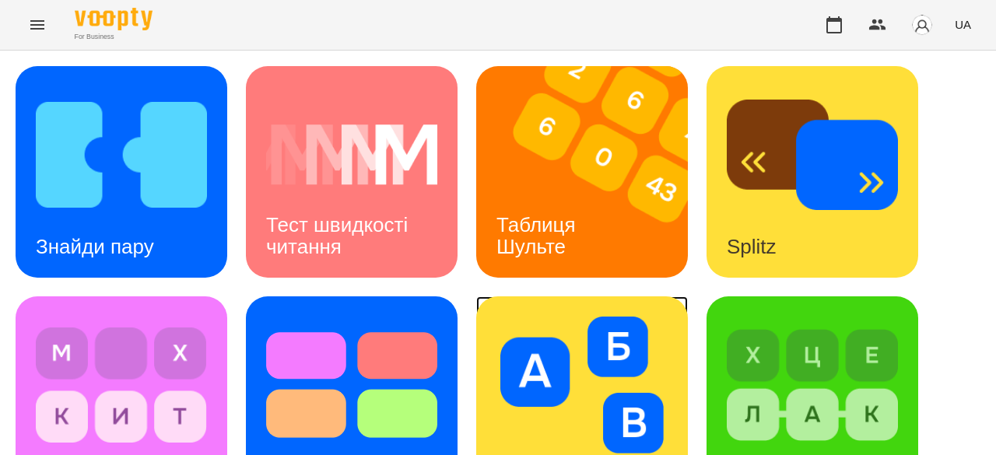
click at [594, 317] on img at bounding box center [581, 385] width 171 height 137
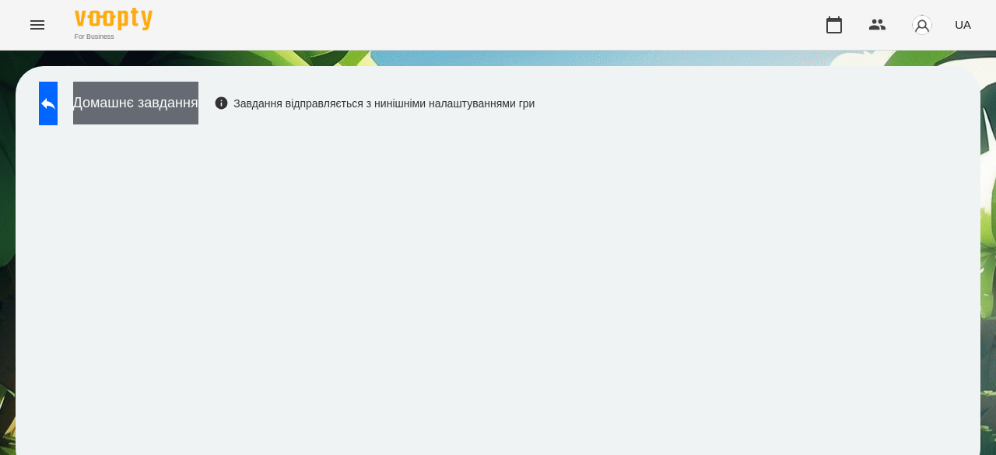
click at [198, 103] on button "Домашнє завдання" at bounding box center [135, 103] width 125 height 43
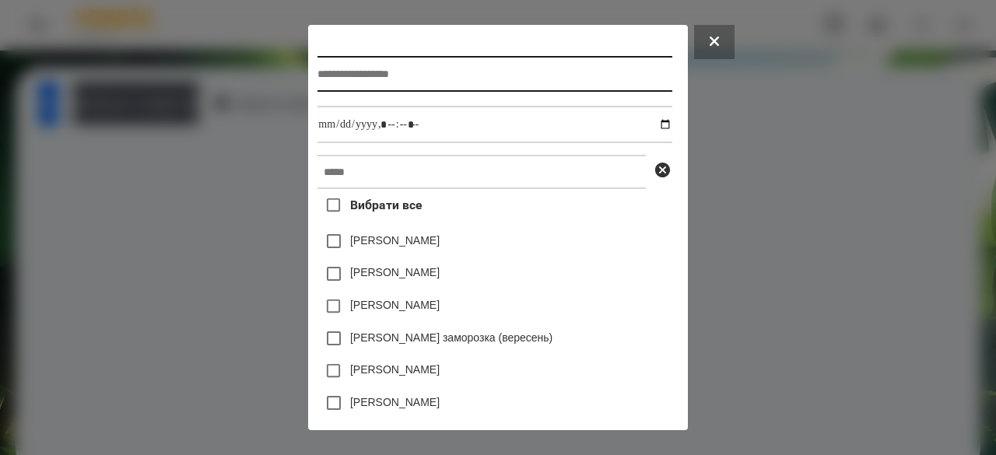
click at [427, 81] on input "text" at bounding box center [494, 74] width 354 height 36
type input "**********"
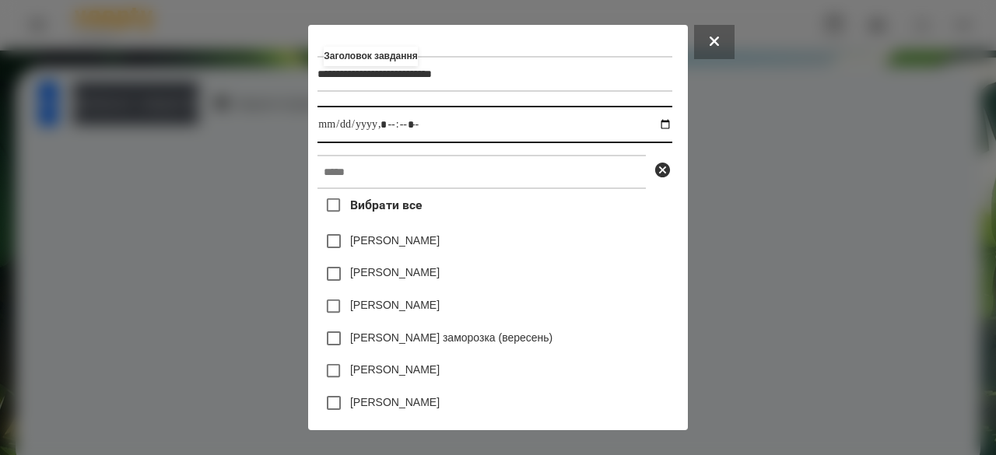
click at [317, 135] on input "datetime-local" at bounding box center [494, 124] width 354 height 37
type input "**********"
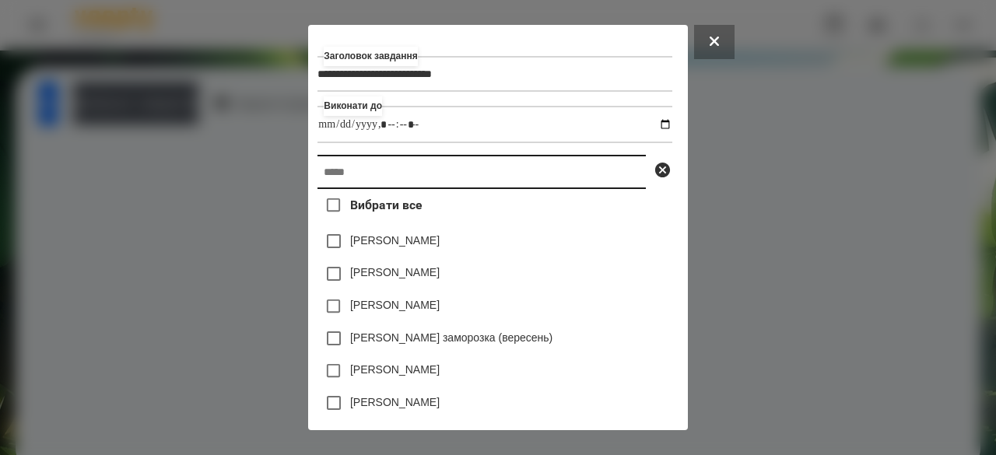
click at [317, 188] on input "text" at bounding box center [481, 172] width 328 height 34
paste input "****"
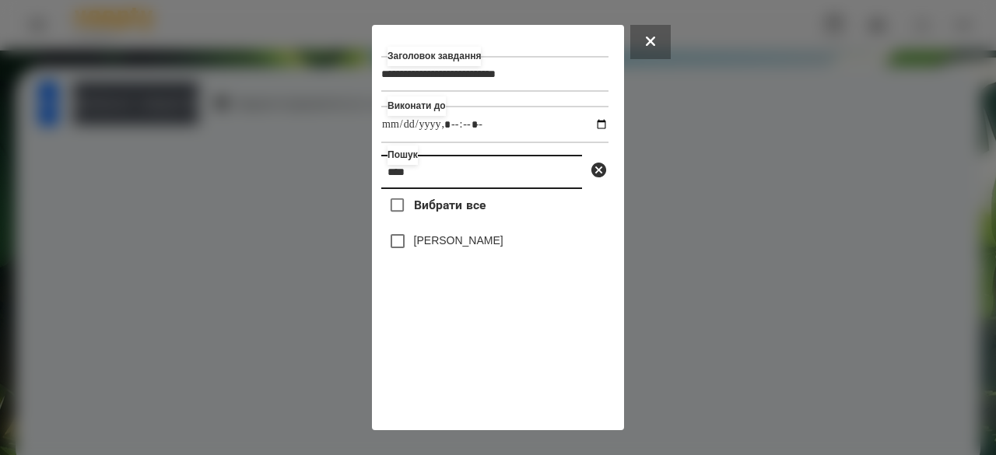
type input "****"
click at [485, 238] on label "[PERSON_NAME]" at bounding box center [458, 241] width 89 height 16
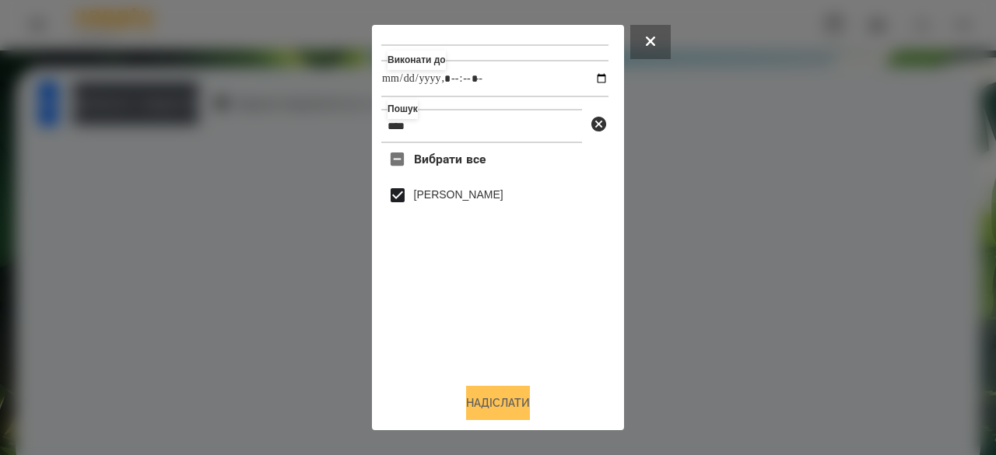
click at [500, 401] on button "Надіслати" at bounding box center [498, 403] width 64 height 34
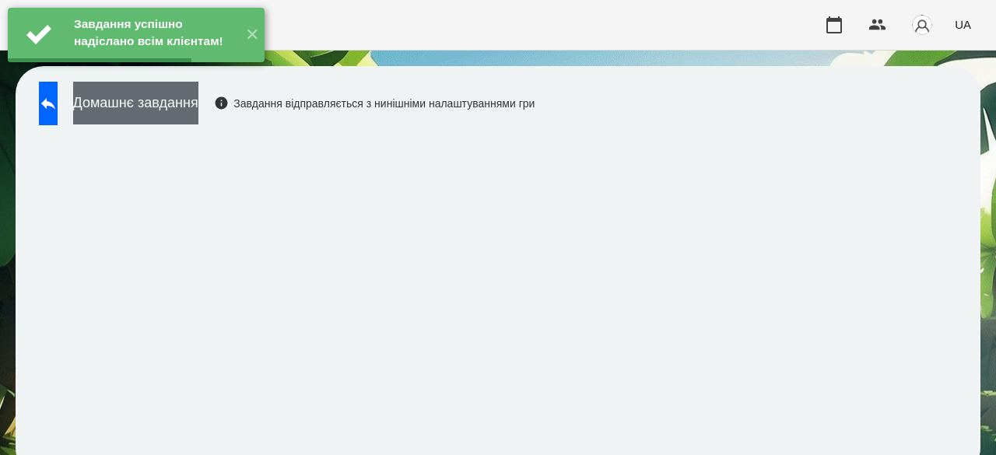
click at [198, 110] on button "Домашнє завдання" at bounding box center [135, 103] width 125 height 43
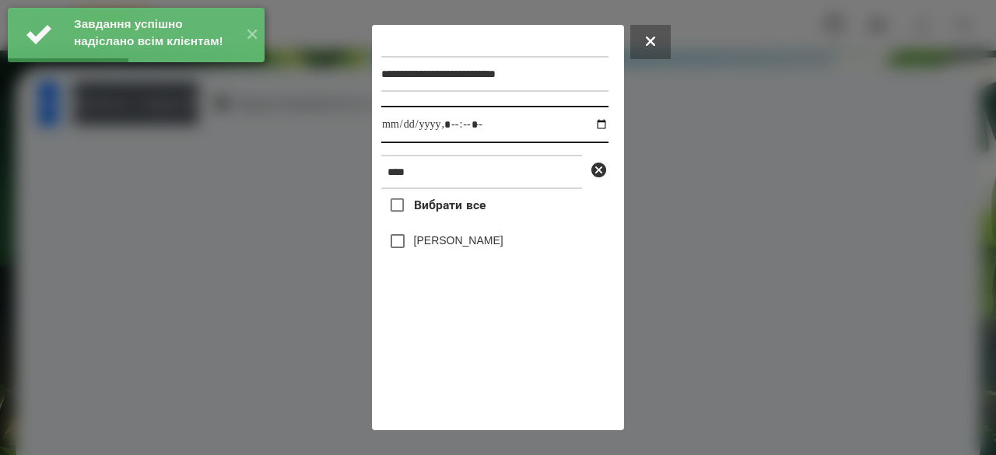
click at [391, 128] on input "datetime-local" at bounding box center [494, 124] width 227 height 37
type input "**********"
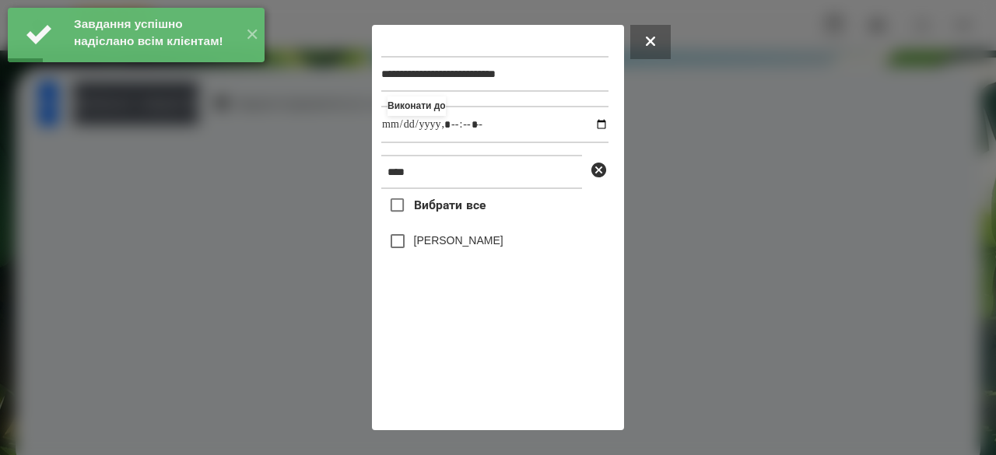
click at [444, 248] on label "[PERSON_NAME]" at bounding box center [458, 241] width 89 height 16
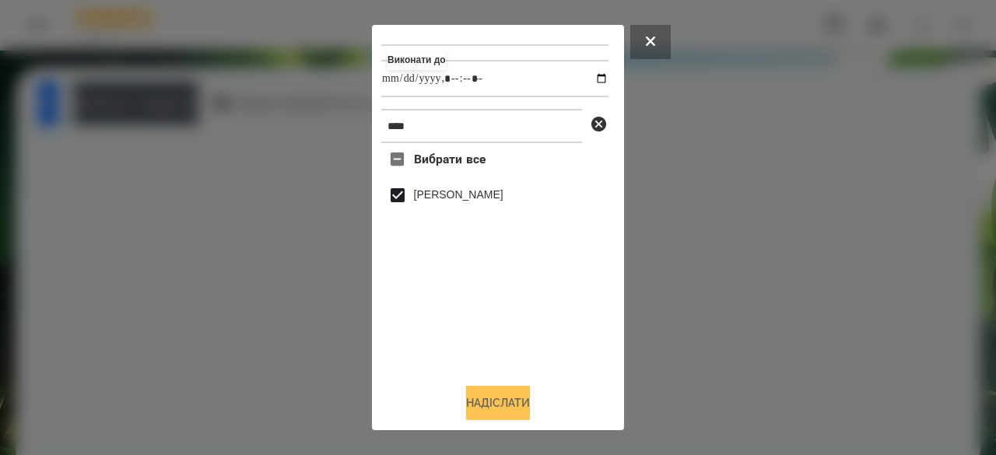
click at [500, 405] on button "Надіслати" at bounding box center [498, 403] width 64 height 34
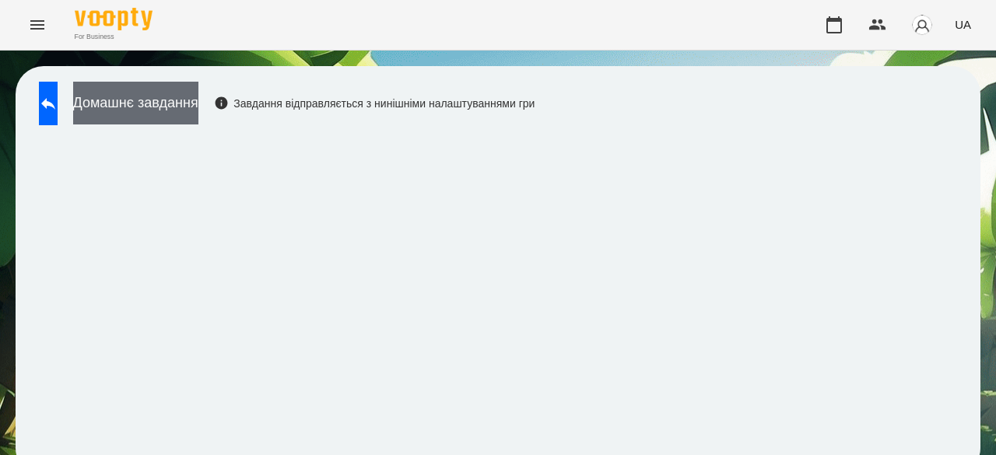
click at [181, 107] on button "Домашнє завдання" at bounding box center [135, 103] width 125 height 43
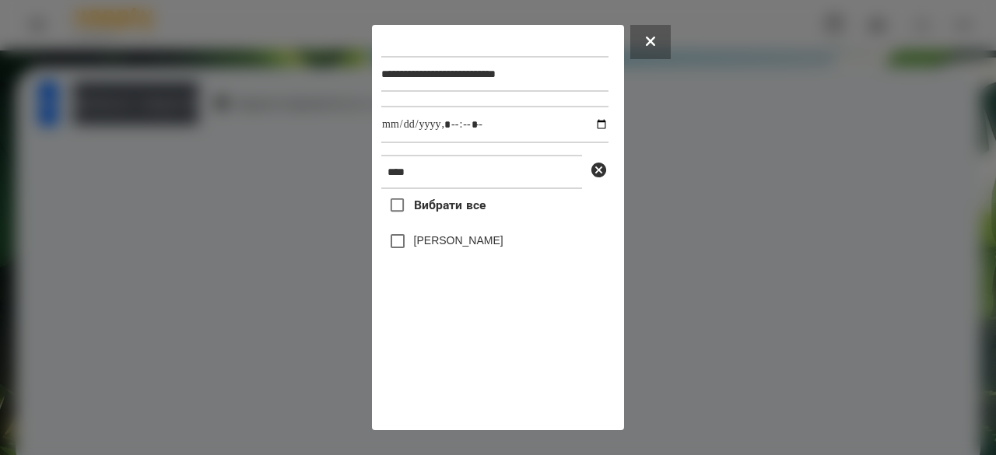
click at [453, 248] on label "[PERSON_NAME]" at bounding box center [458, 241] width 89 height 16
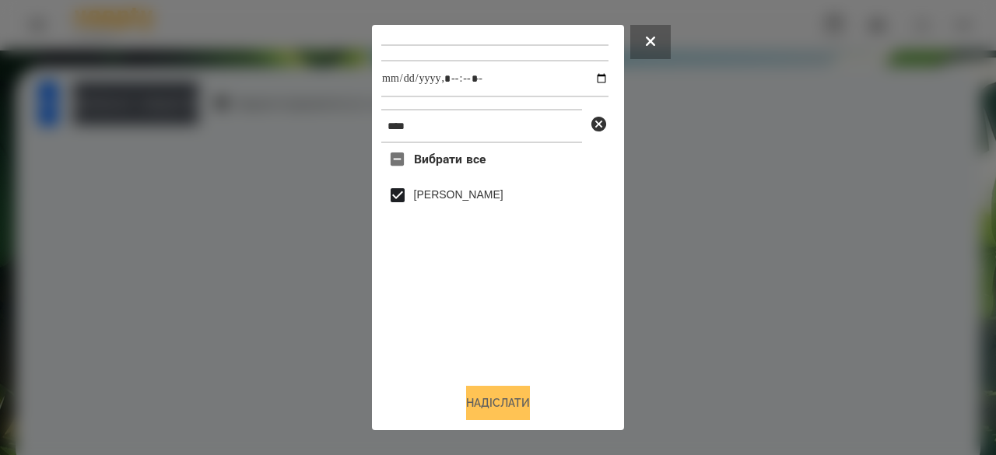
click at [482, 394] on button "Надіслати" at bounding box center [498, 403] width 64 height 34
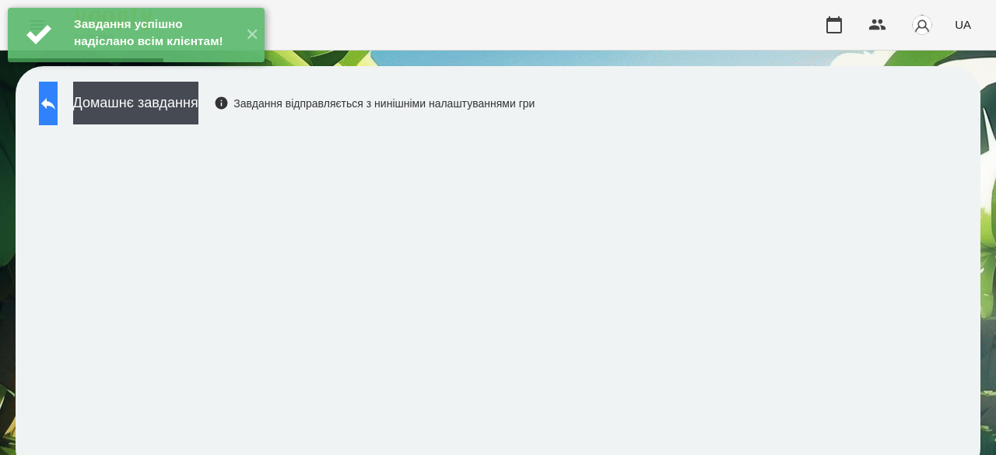
click at [58, 108] on icon at bounding box center [48, 103] width 19 height 19
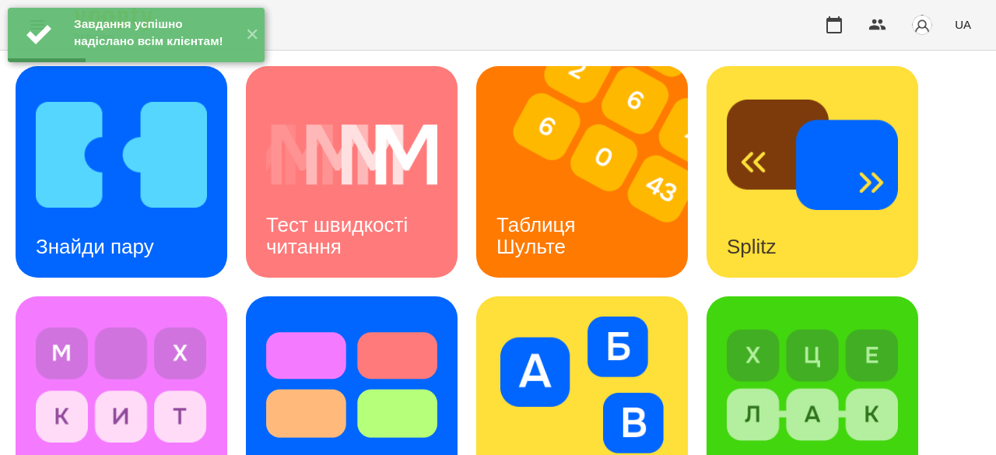
scroll to position [546, 0]
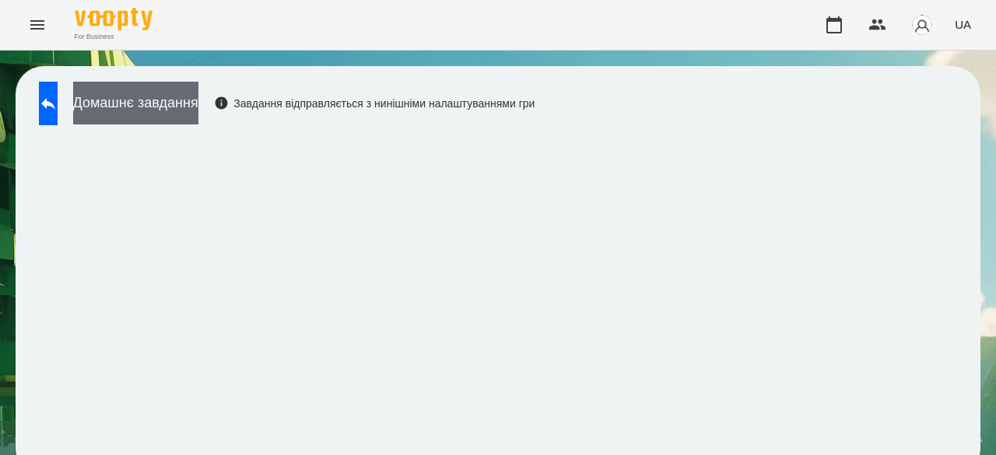
click at [196, 106] on button "Домашнє завдання" at bounding box center [135, 103] width 125 height 43
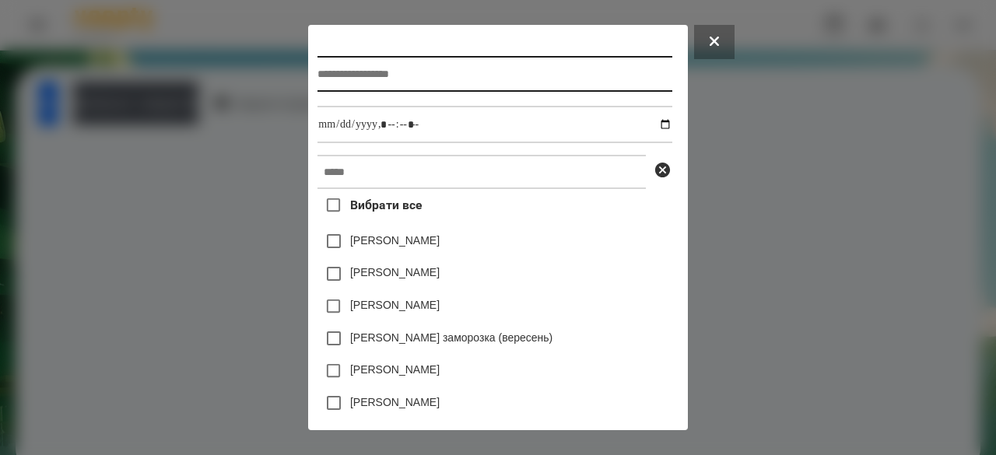
click at [458, 75] on input "text" at bounding box center [494, 74] width 354 height 36
type input "**********"
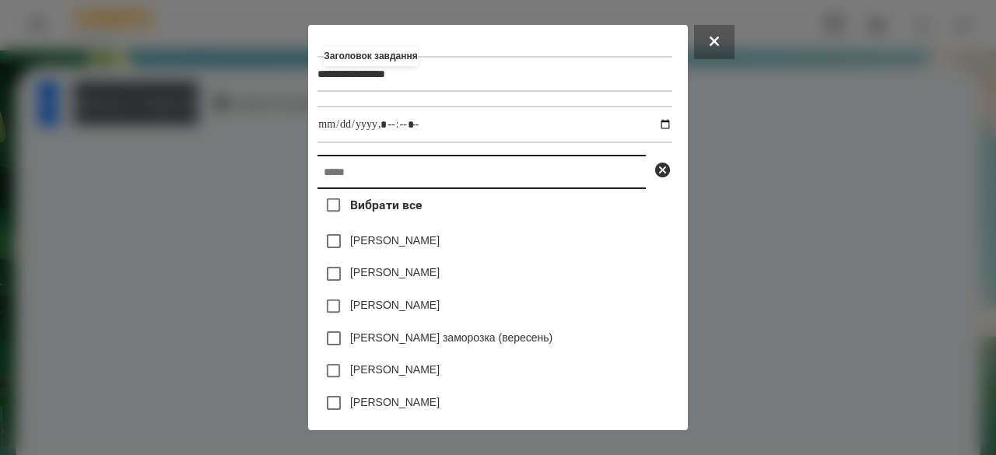
click at [389, 177] on input "text" at bounding box center [481, 172] width 328 height 34
paste input "****"
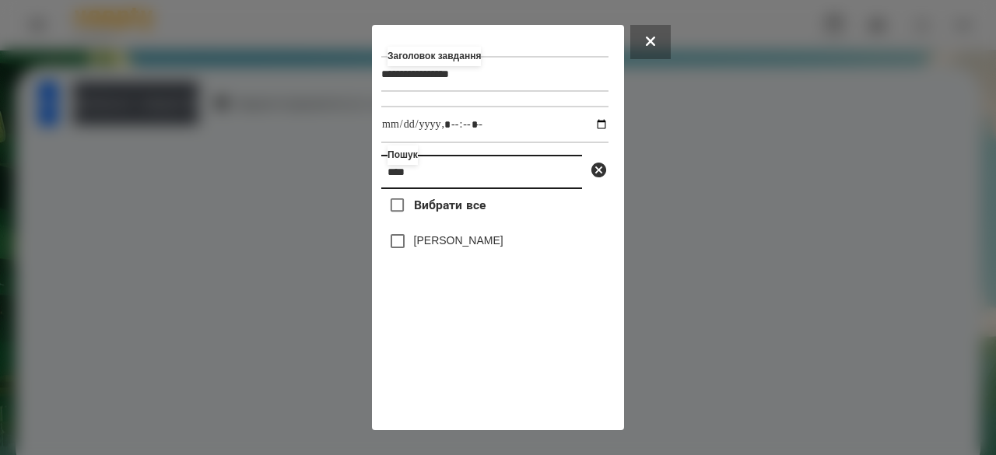
type input "****"
click at [439, 244] on label "[PERSON_NAME]" at bounding box center [458, 241] width 89 height 16
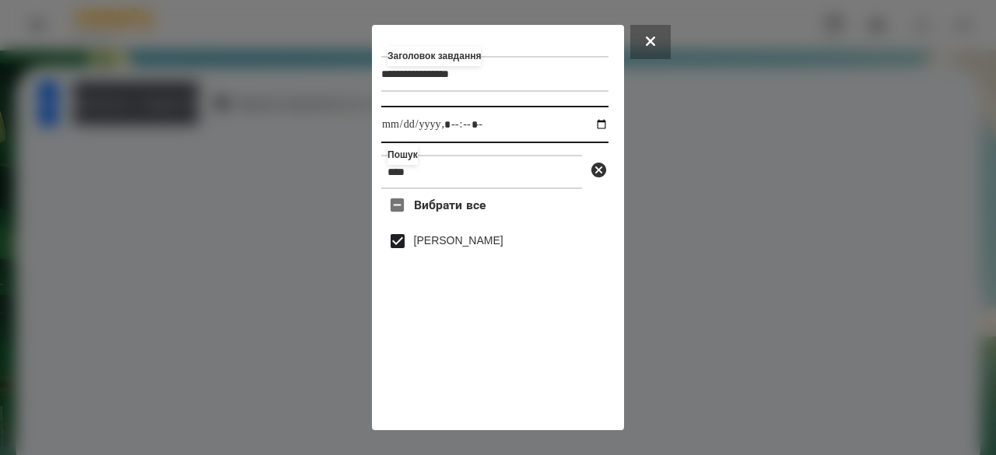
click at [397, 128] on input "datetime-local" at bounding box center [494, 124] width 227 height 37
type input "**********"
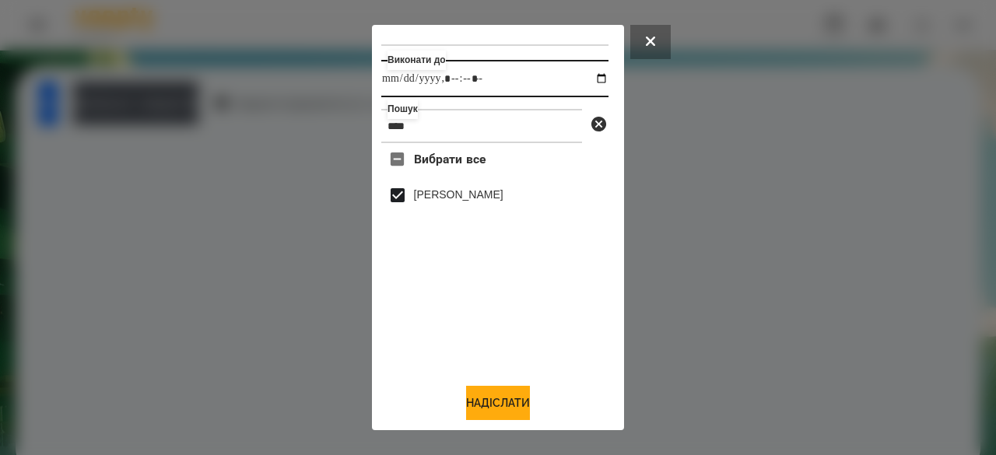
scroll to position [51, 0]
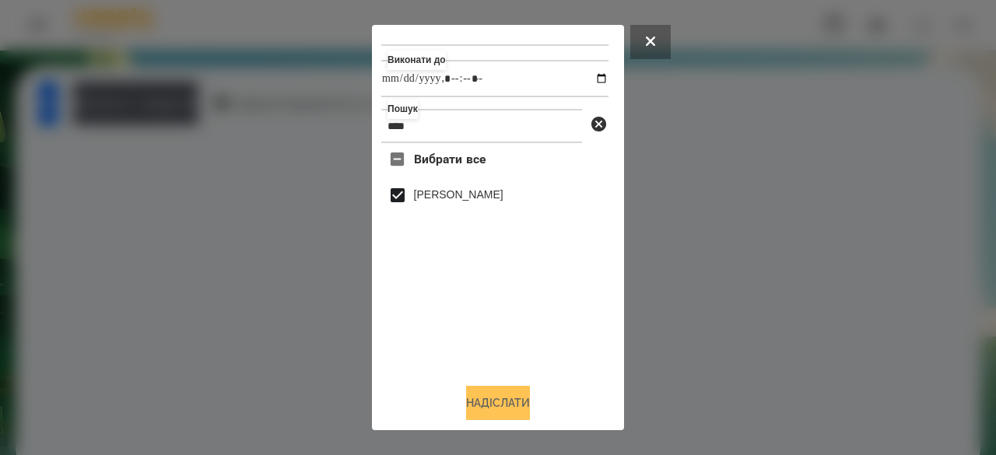
click at [489, 396] on button "Надіслати" at bounding box center [498, 403] width 64 height 34
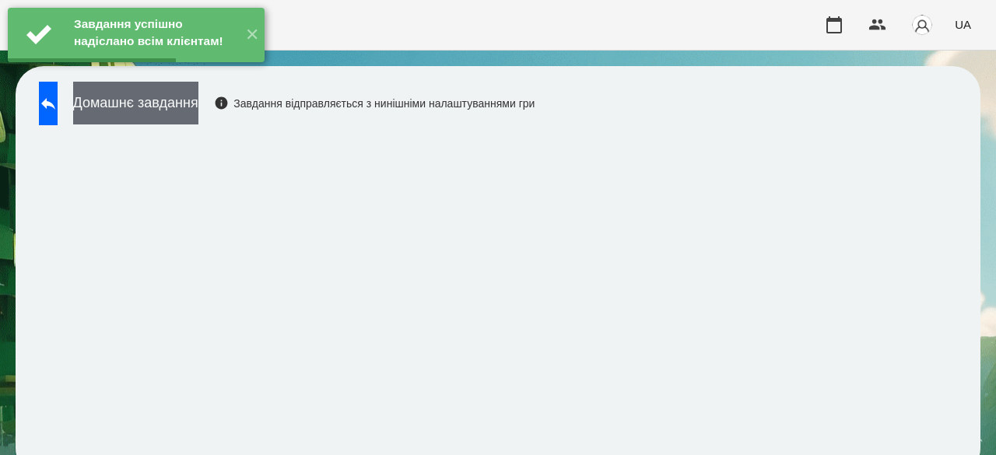
click at [198, 110] on button "Домашнє завдання" at bounding box center [135, 103] width 125 height 43
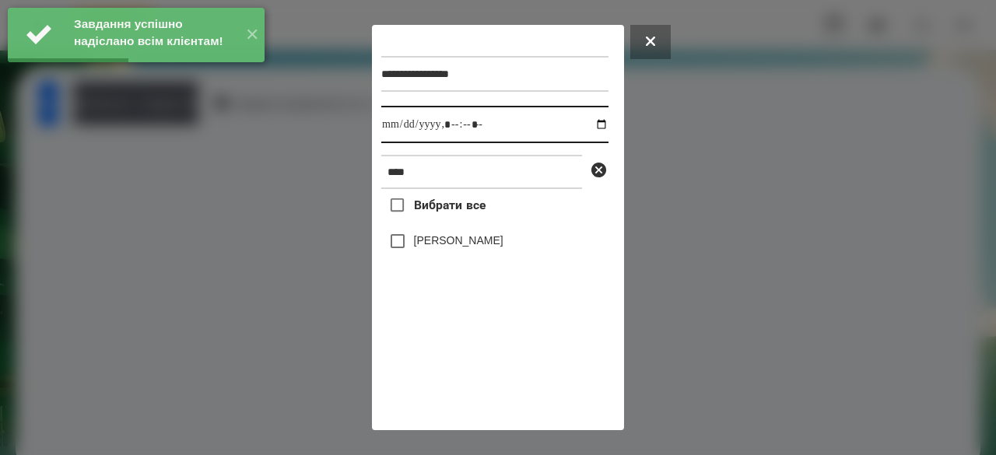
click at [399, 128] on input "datetime-local" at bounding box center [494, 124] width 227 height 37
type input "**********"
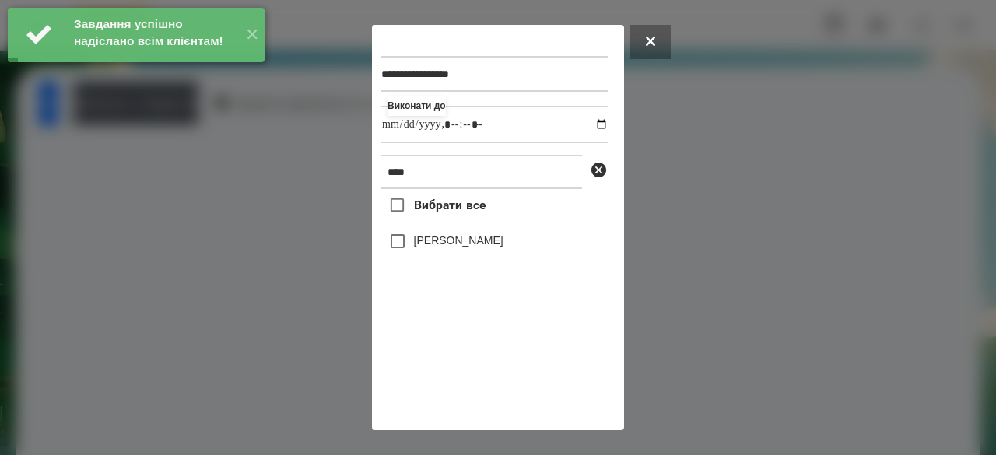
click at [466, 248] on label "[PERSON_NAME]" at bounding box center [458, 241] width 89 height 16
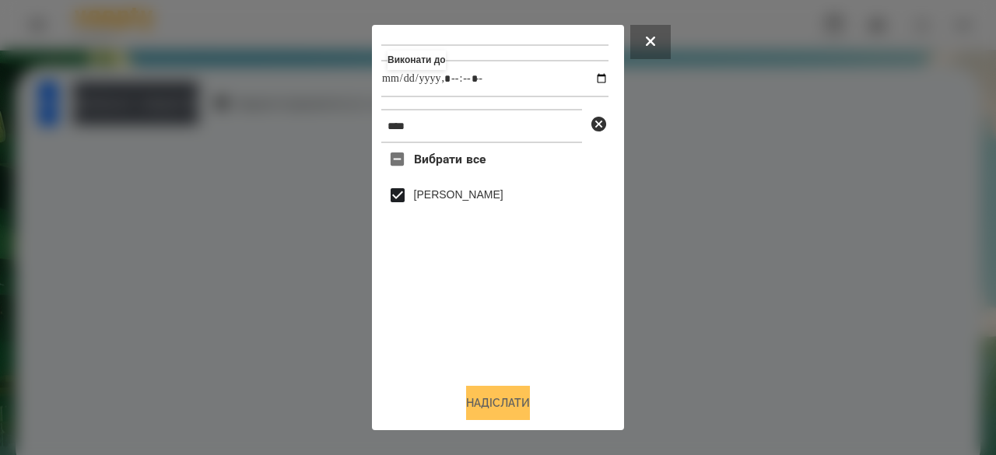
click at [504, 407] on button "Надіслати" at bounding box center [498, 403] width 64 height 34
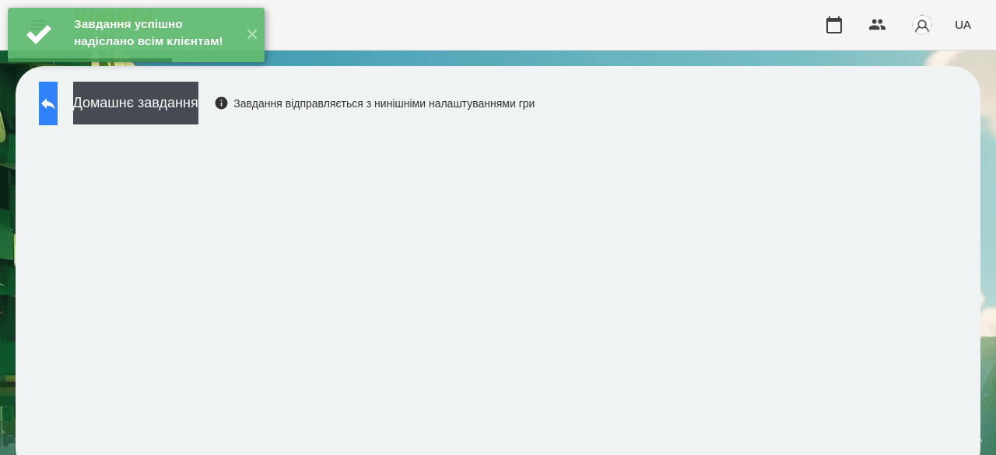
click at [49, 105] on button at bounding box center [48, 104] width 19 height 44
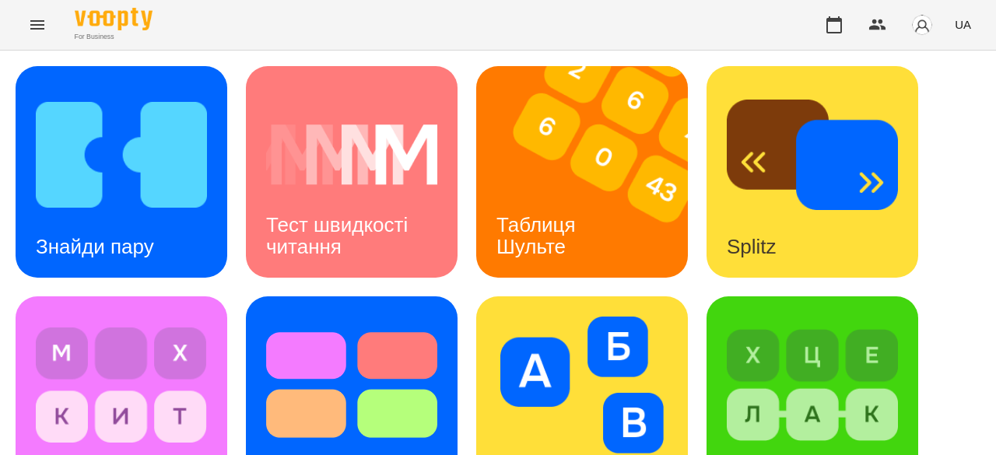
scroll to position [313, 0]
click at [42, 16] on icon "Menu" at bounding box center [37, 25] width 19 height 19
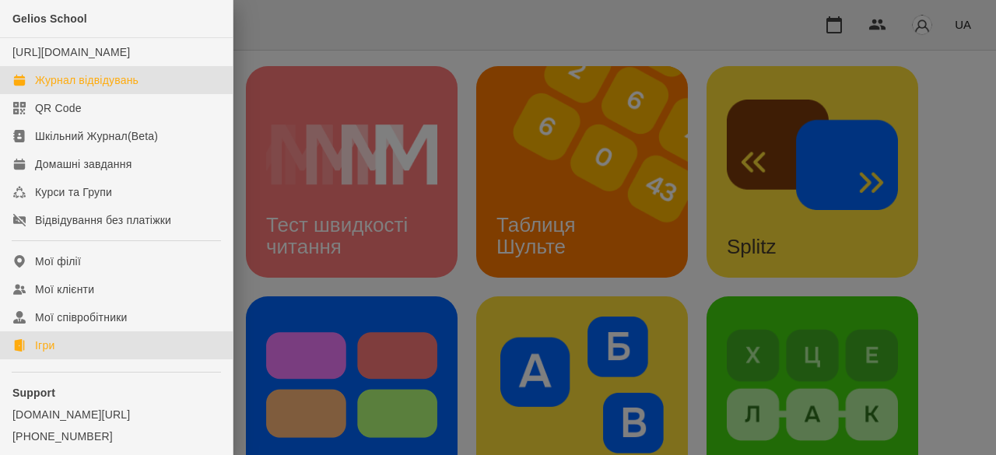
click at [86, 88] on div "Журнал відвідувань" at bounding box center [86, 80] width 103 height 16
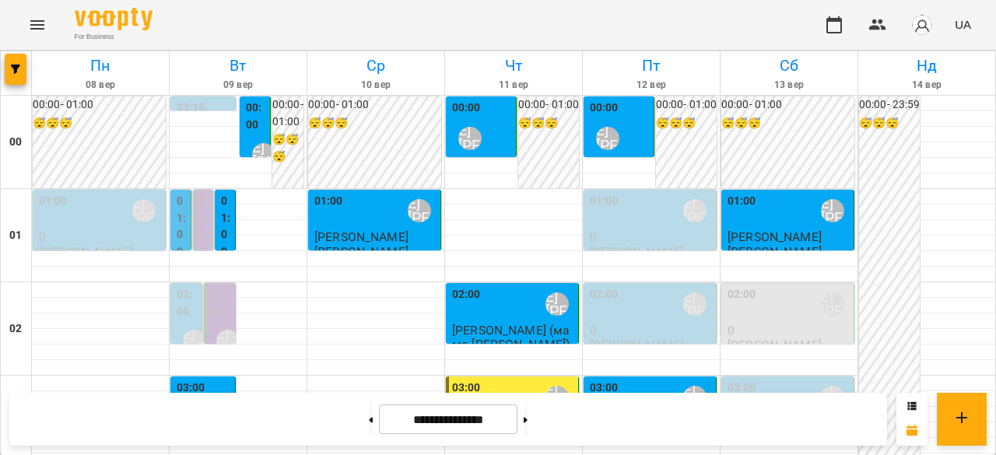
scroll to position [1478, 0]
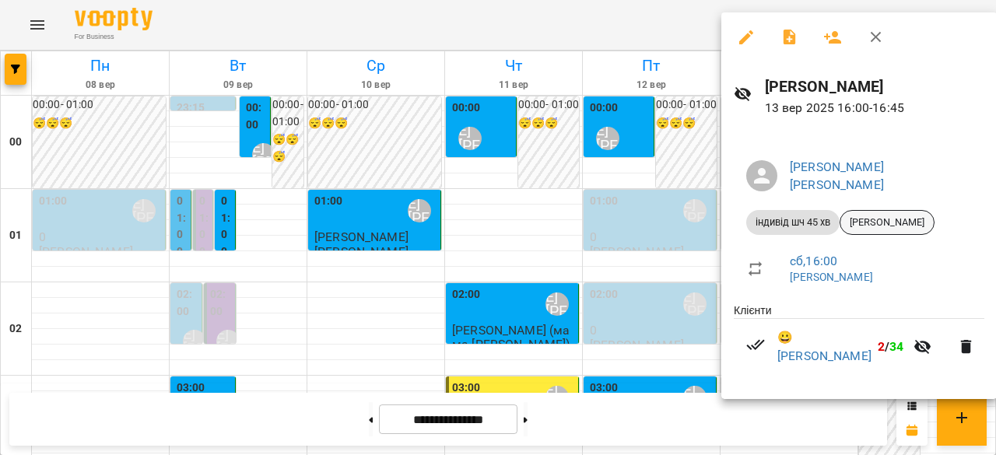
click at [926, 216] on span "[PERSON_NAME]" at bounding box center [886, 223] width 93 height 14
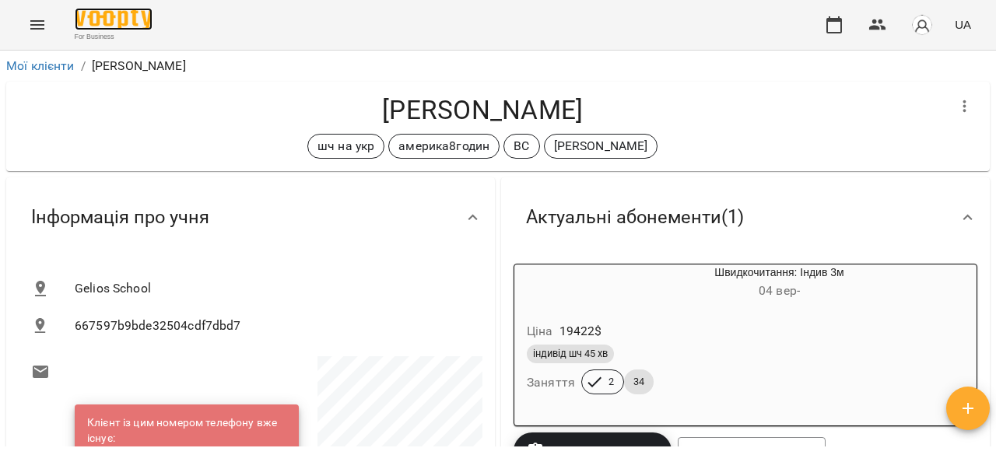
click at [99, 17] on img at bounding box center [114, 19] width 78 height 23
